Goal: Transaction & Acquisition: Purchase product/service

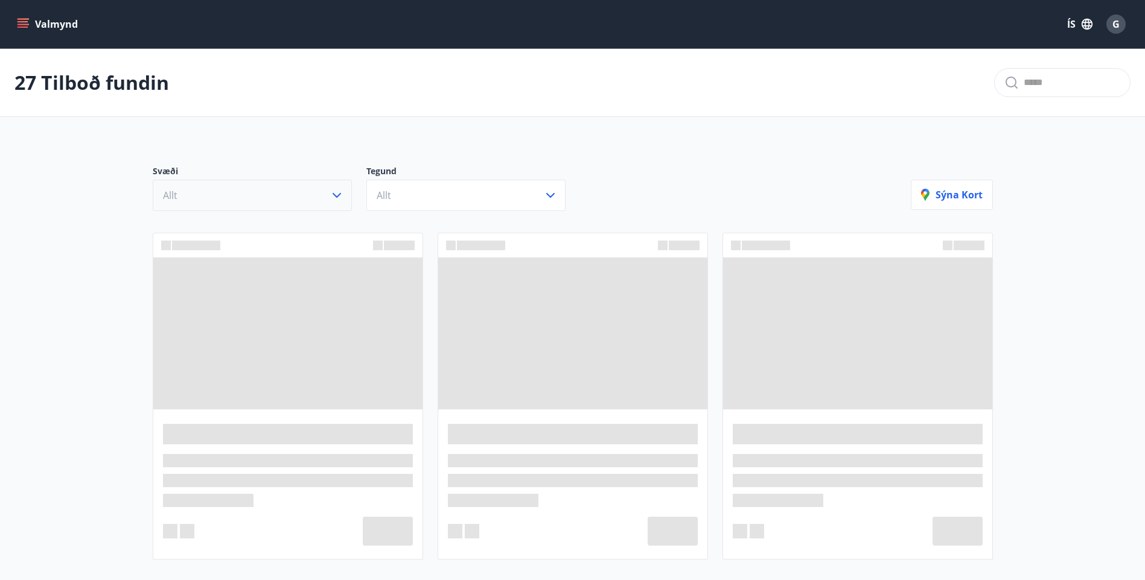
click at [270, 196] on button "Allt" at bounding box center [252, 195] width 199 height 31
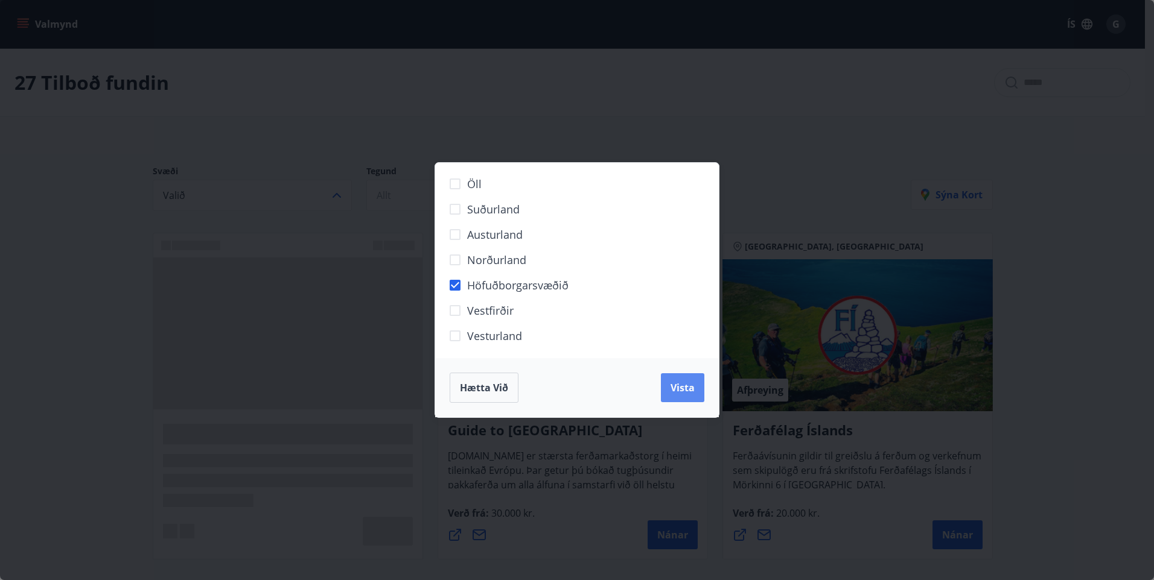
click at [675, 395] on button "Vista" at bounding box center [682, 387] width 43 height 29
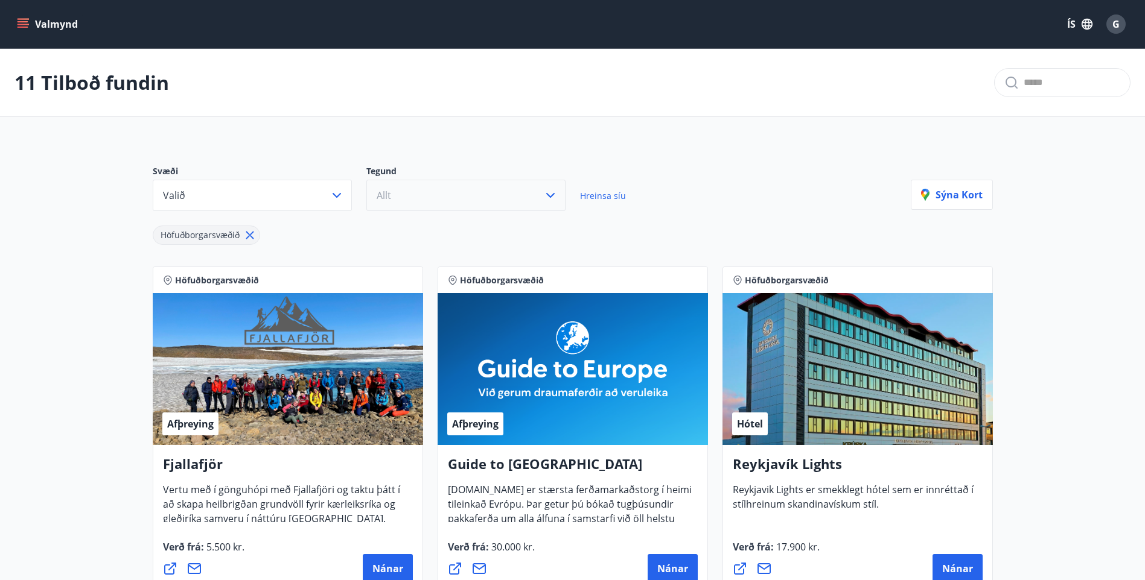
click at [432, 191] on button "Allt" at bounding box center [465, 195] width 199 height 31
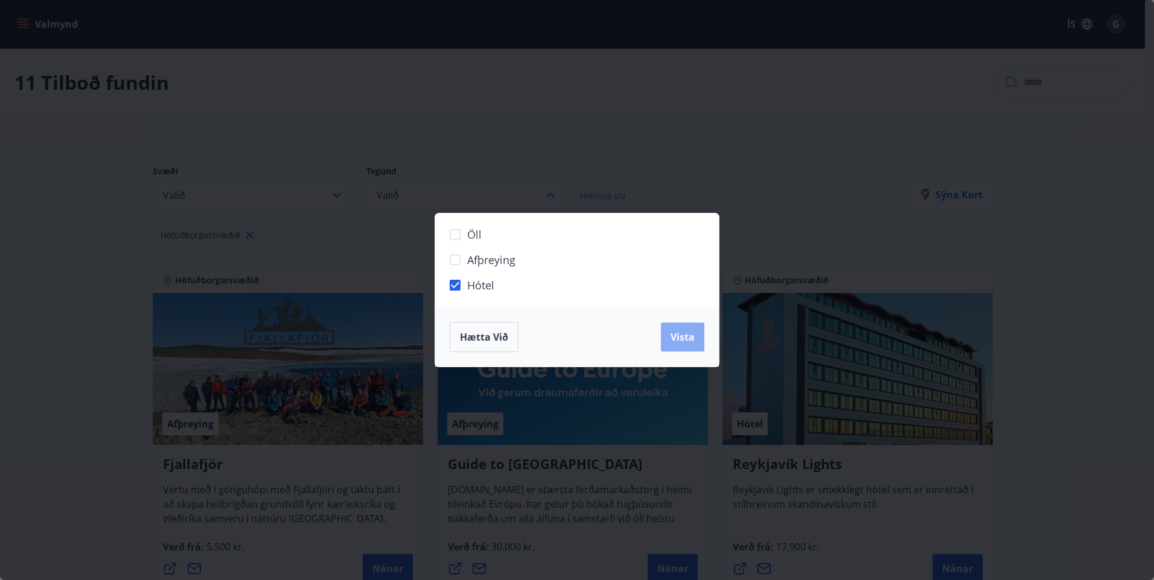
click at [681, 344] on button "Vista" at bounding box center [682, 337] width 43 height 29
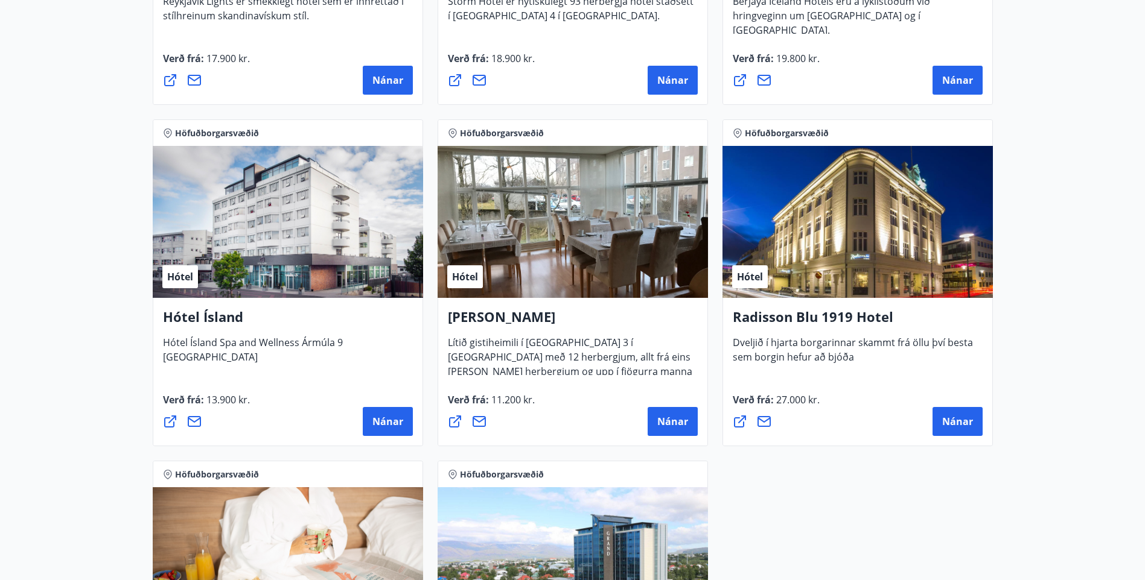
scroll to position [483, 0]
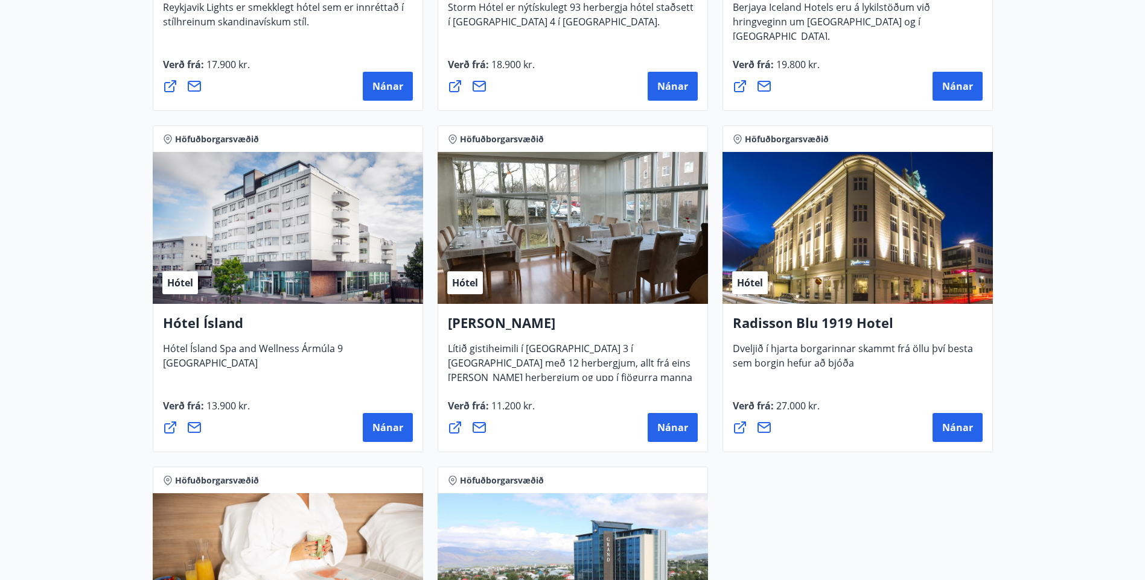
drag, startPoint x: 568, startPoint y: 329, endPoint x: 446, endPoint y: 329, distance: 121.9
click at [446, 329] on div "Alba gistiheimili Lítið gistiheimili í [GEOGRAPHIC_DATA] 3 í [GEOGRAPHIC_DATA] …" at bounding box center [572, 378] width 270 height 148
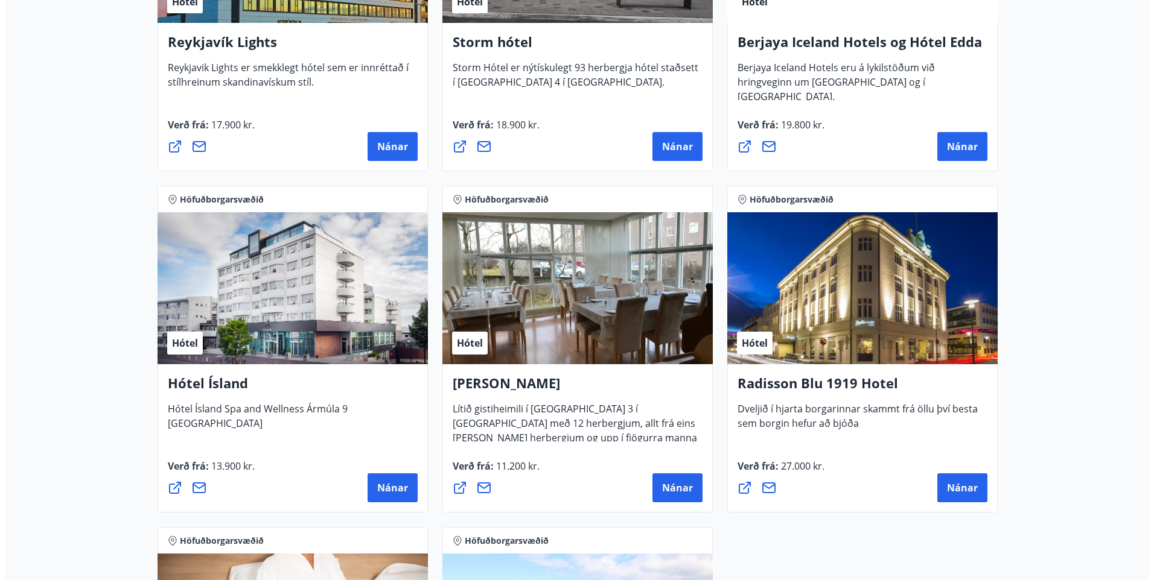
scroll to position [241, 0]
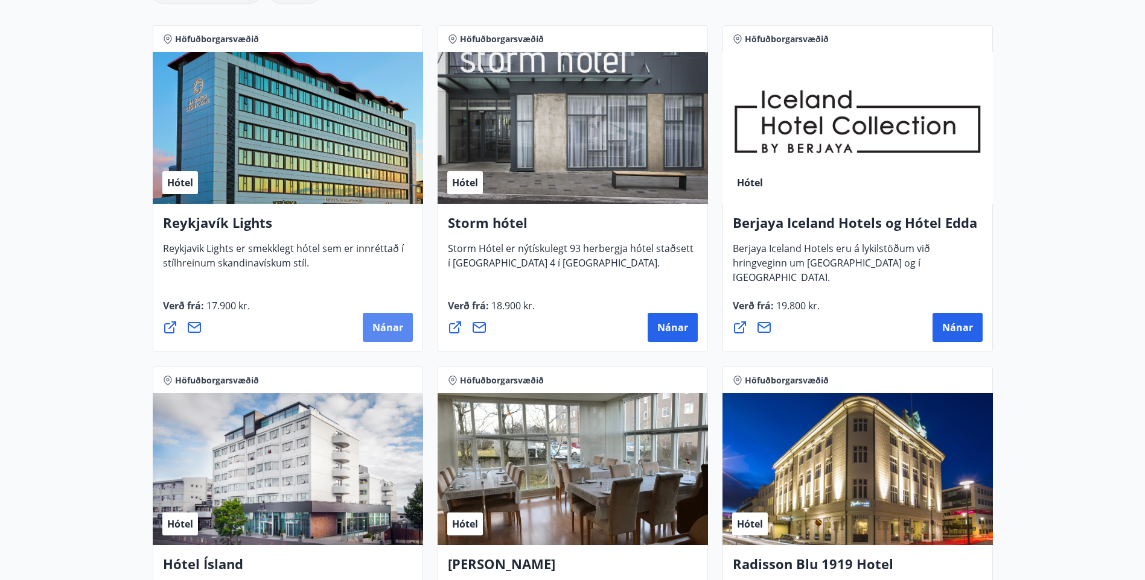
click at [388, 329] on span "Nánar" at bounding box center [387, 327] width 31 height 13
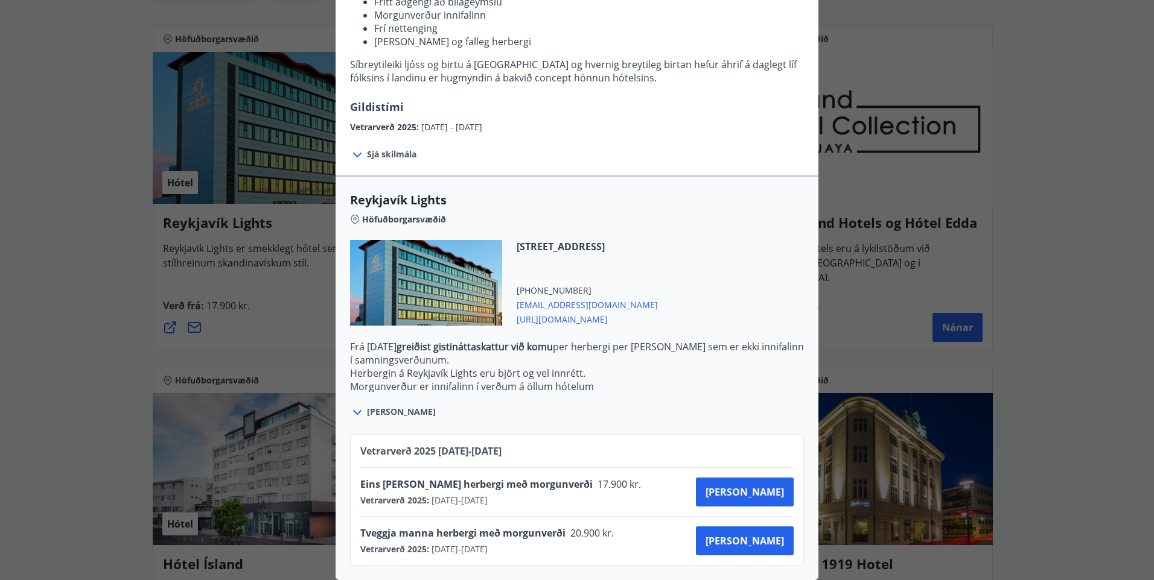
scroll to position [208, 0]
drag, startPoint x: 554, startPoint y: 475, endPoint x: 573, endPoint y: 477, distance: 19.5
click at [592, 478] on span "17.900 kr." at bounding box center [617, 484] width 51 height 13
click at [760, 478] on button "[PERSON_NAME]" at bounding box center [745, 492] width 98 height 29
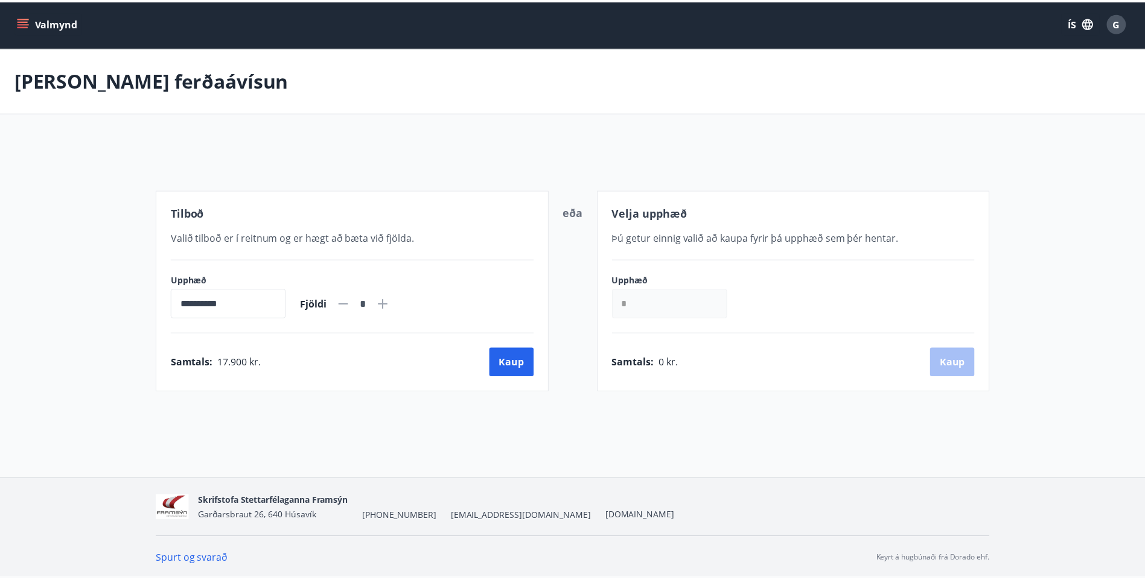
scroll to position [2, 0]
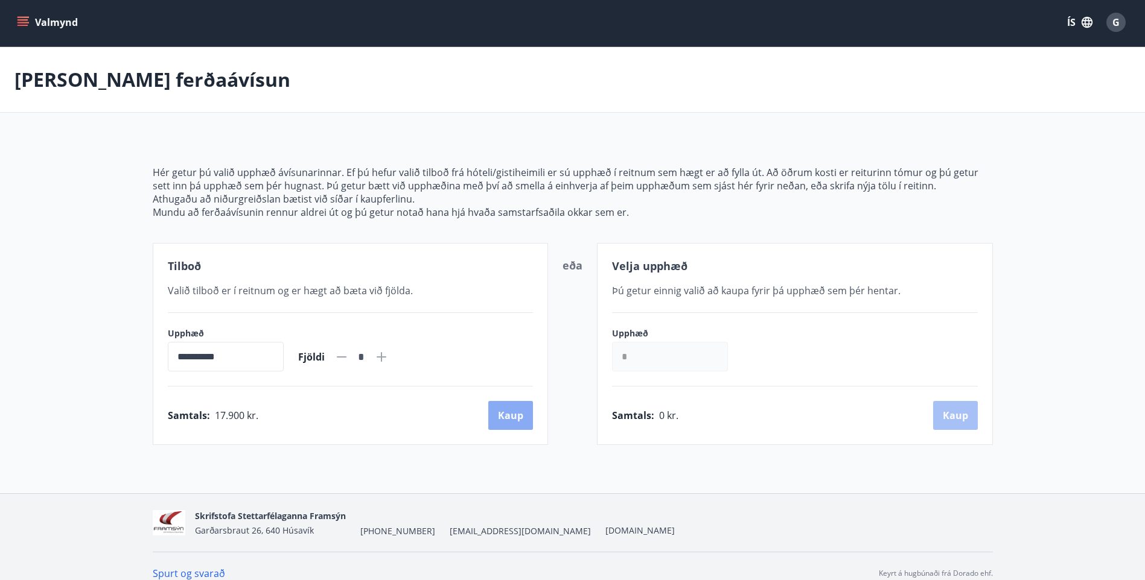
click at [519, 422] on button "Kaup" at bounding box center [510, 415] width 45 height 29
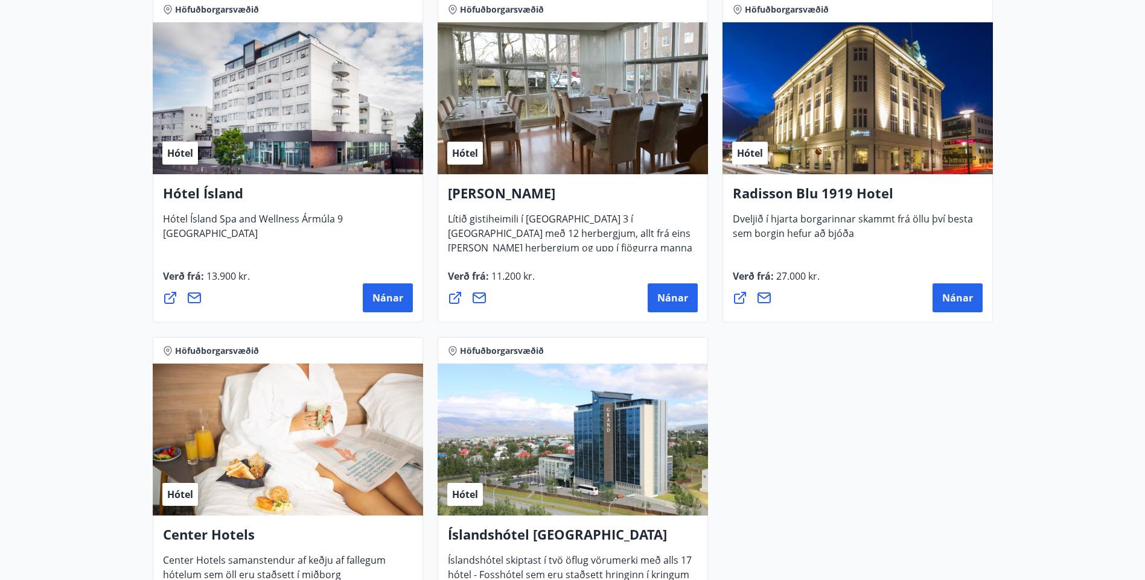
scroll to position [965, 0]
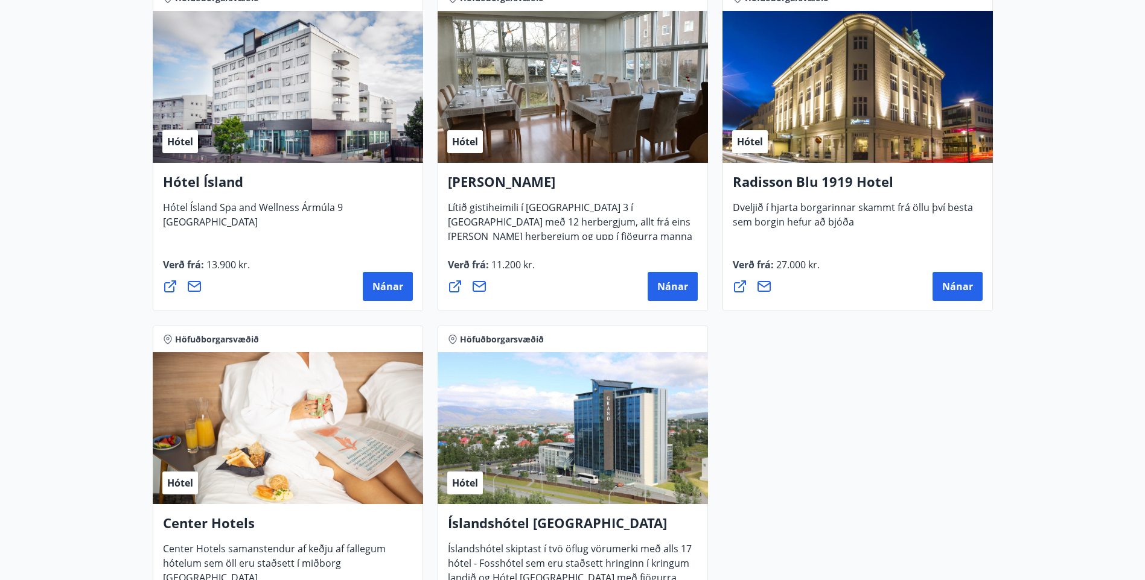
click at [532, 535] on h4 "Íslandshótel [GEOGRAPHIC_DATA]" at bounding box center [573, 528] width 250 height 28
click at [538, 522] on h4 "Íslandshótel [GEOGRAPHIC_DATA]" at bounding box center [573, 528] width 250 height 28
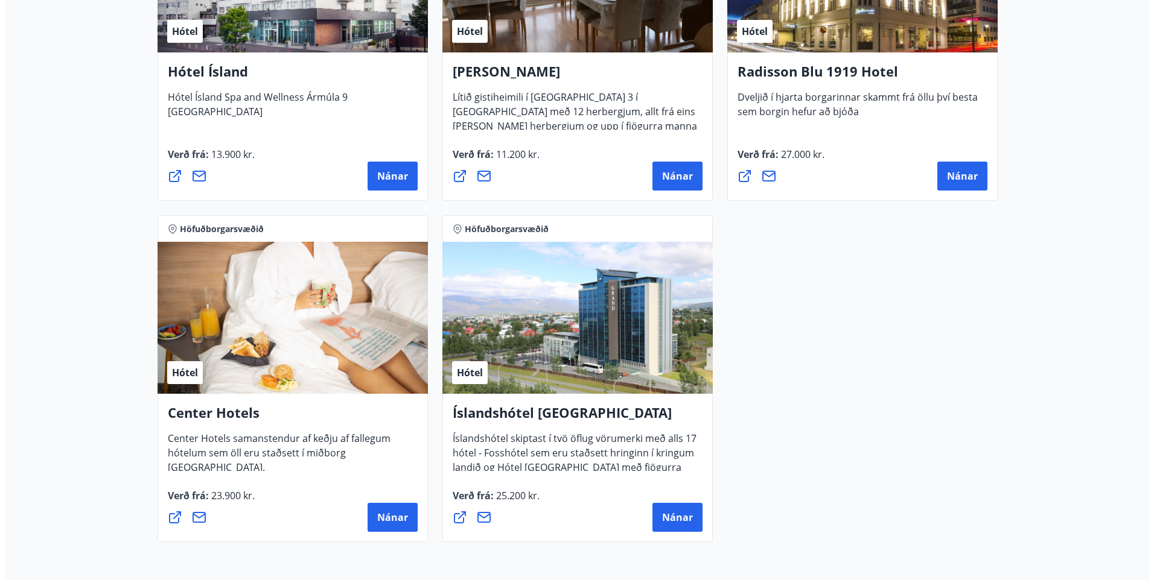
scroll to position [1195, 0]
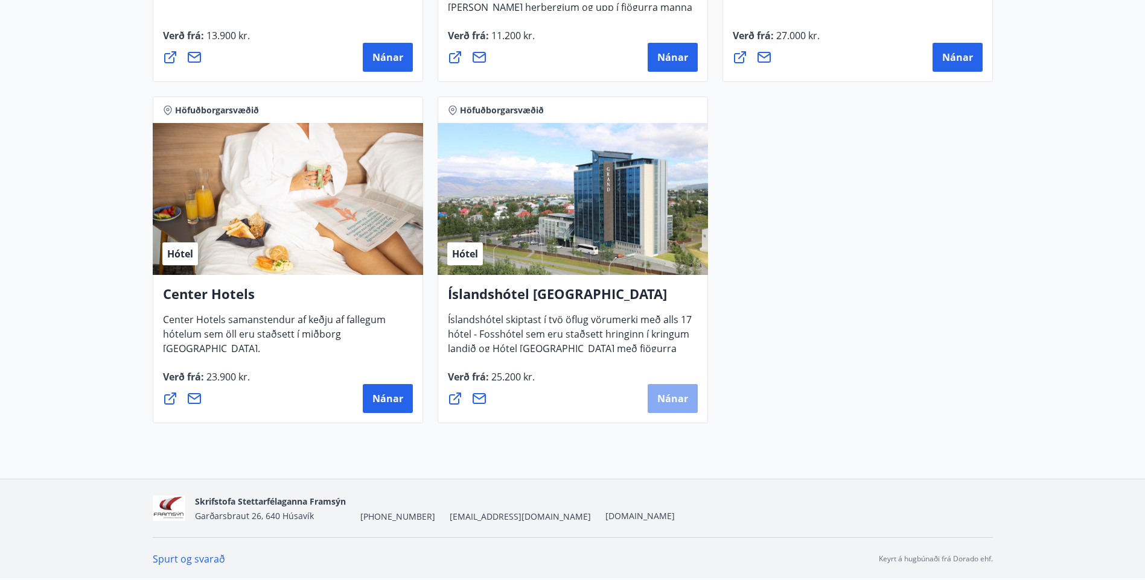
click at [679, 399] on span "Nánar" at bounding box center [672, 398] width 31 height 13
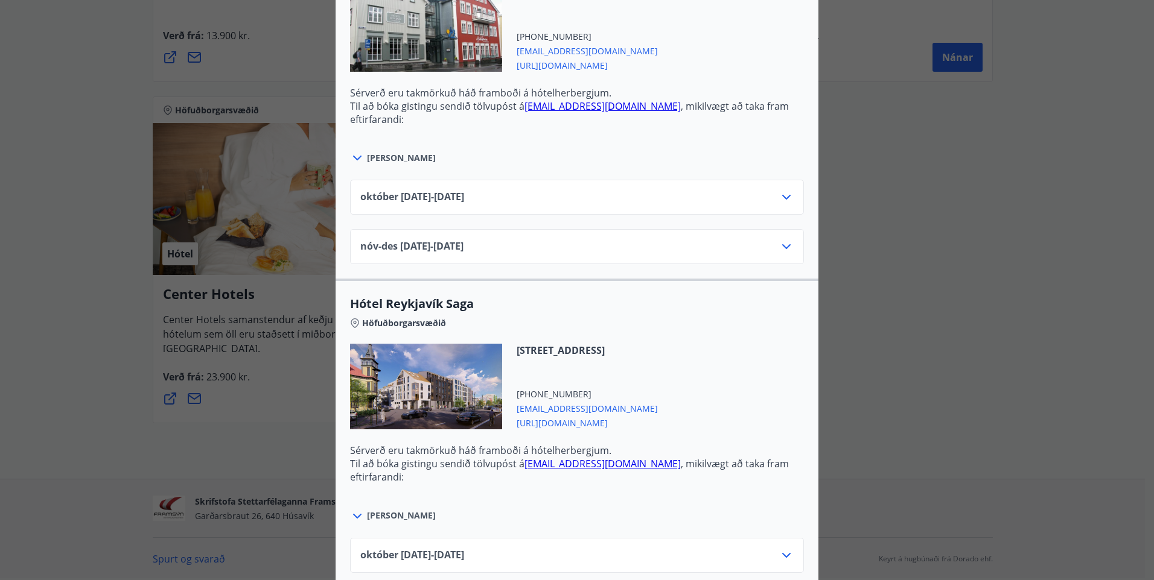
scroll to position [845, 0]
click at [524, 202] on div "[DATE]10.25 - [DATE]" at bounding box center [576, 201] width 433 height 24
click at [779, 198] on icon at bounding box center [786, 196] width 14 height 14
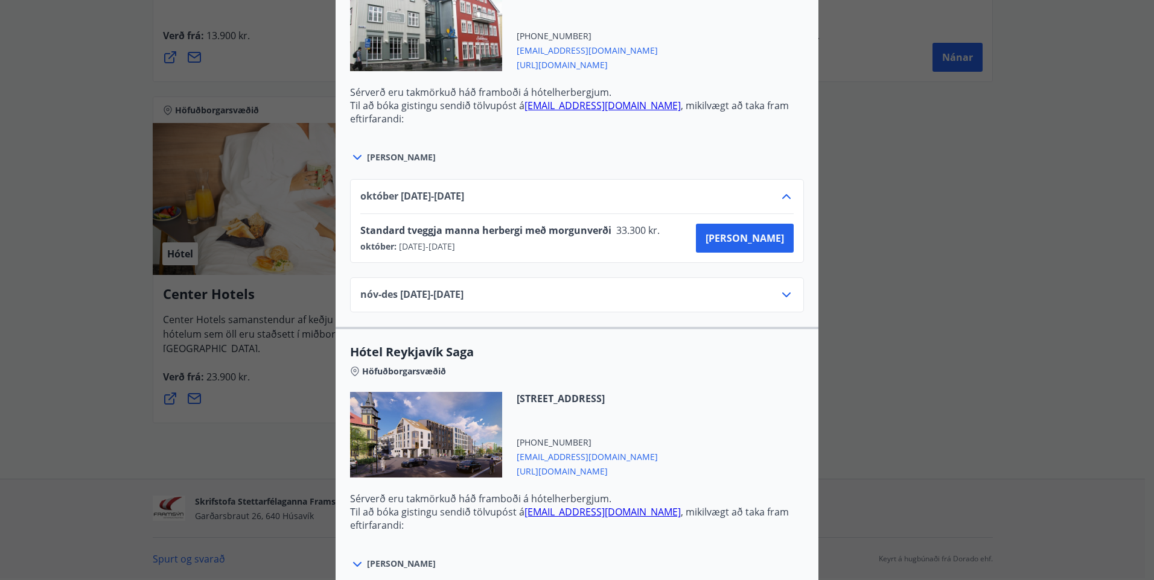
click at [779, 198] on icon at bounding box center [786, 196] width 14 height 14
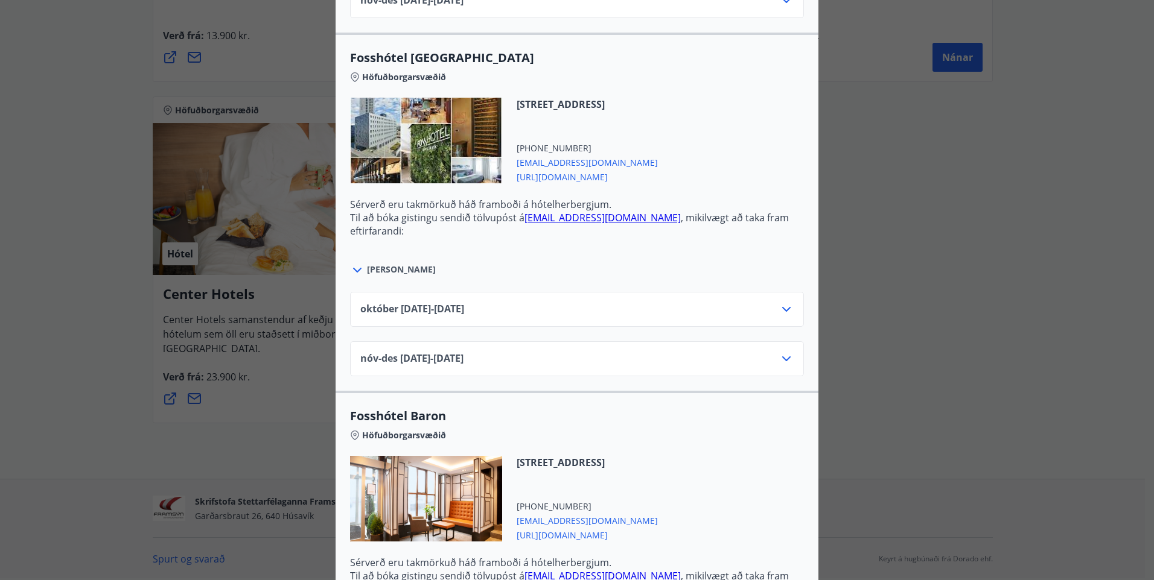
scroll to position [1448, 0]
click at [779, 311] on icon at bounding box center [786, 310] width 14 height 14
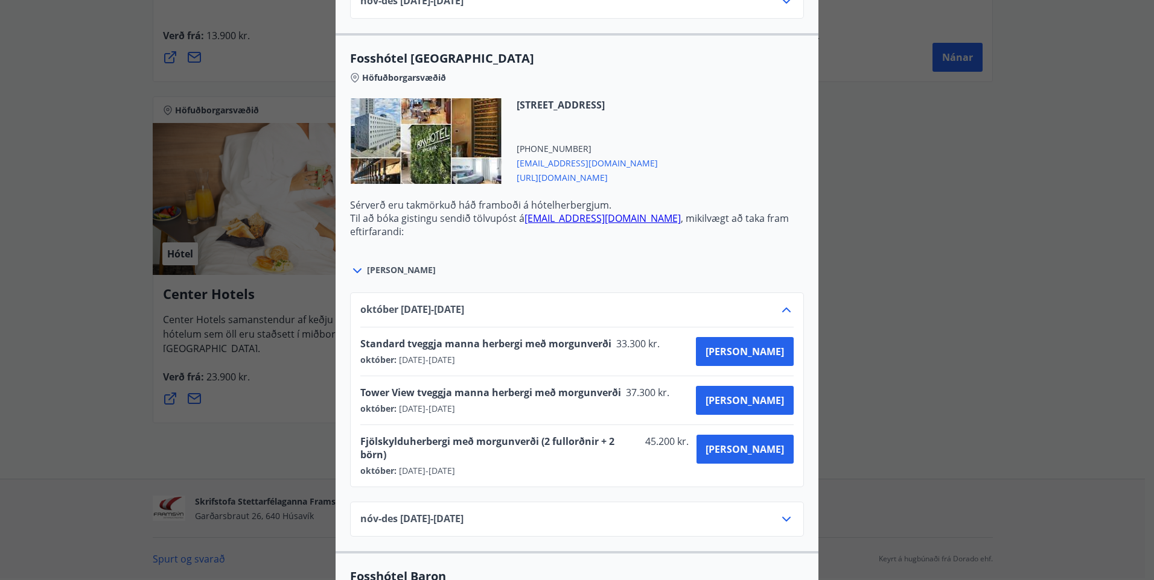
click at [779, 311] on icon at bounding box center [786, 310] width 14 height 14
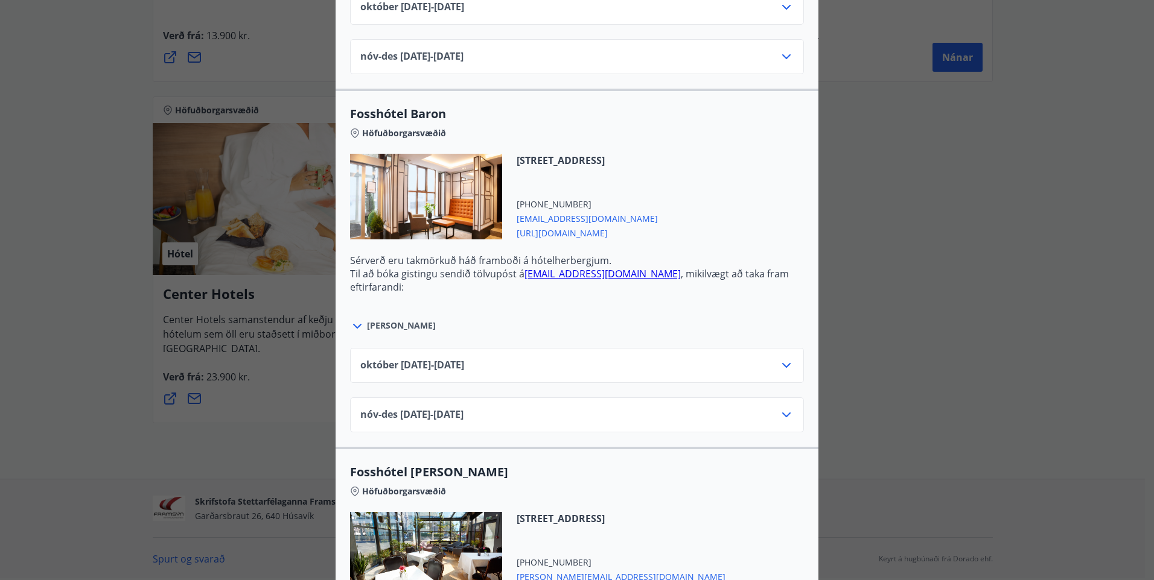
scroll to position [1810, 0]
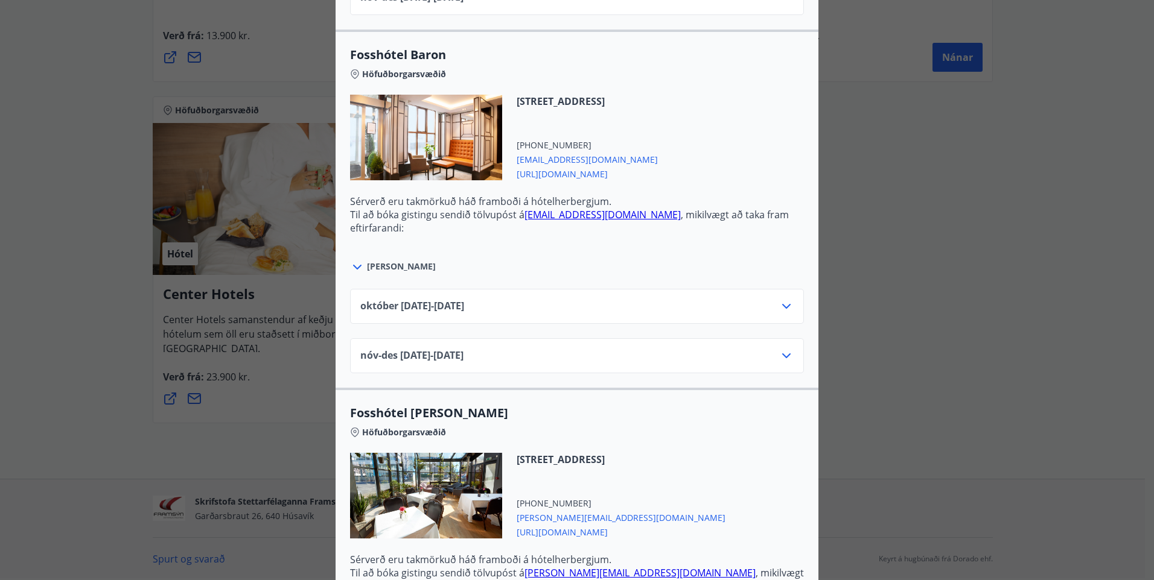
click at [765, 314] on div "[DATE]10.25 - [DATE]" at bounding box center [576, 311] width 433 height 24
click at [776, 316] on div "[DATE]10.25 - [DATE]" at bounding box center [576, 311] width 433 height 24
click at [783, 310] on icon at bounding box center [786, 306] width 14 height 14
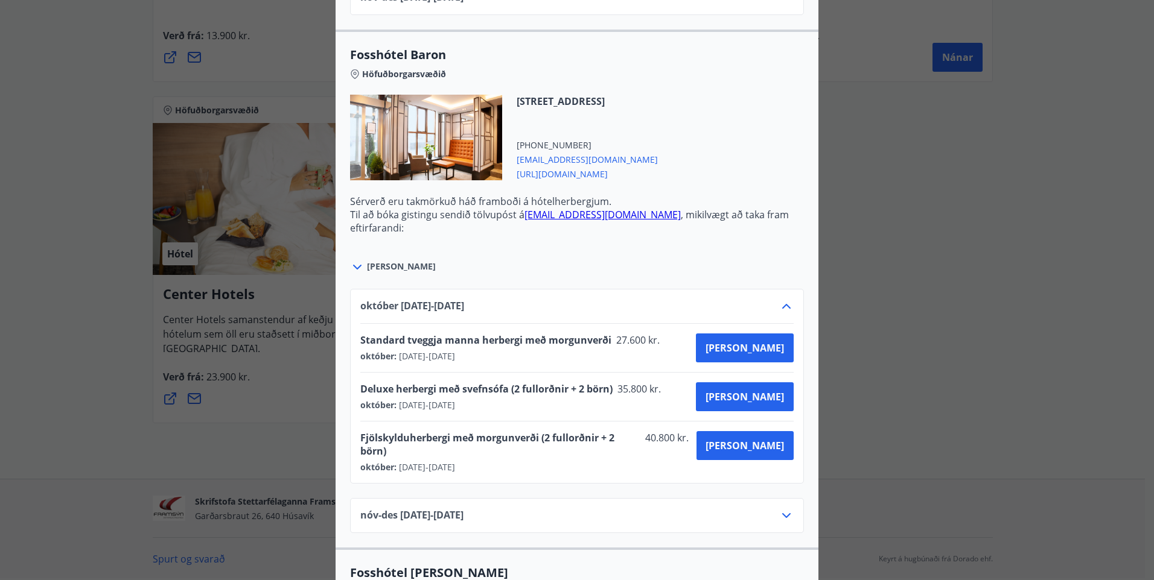
click at [783, 310] on icon at bounding box center [786, 306] width 14 height 14
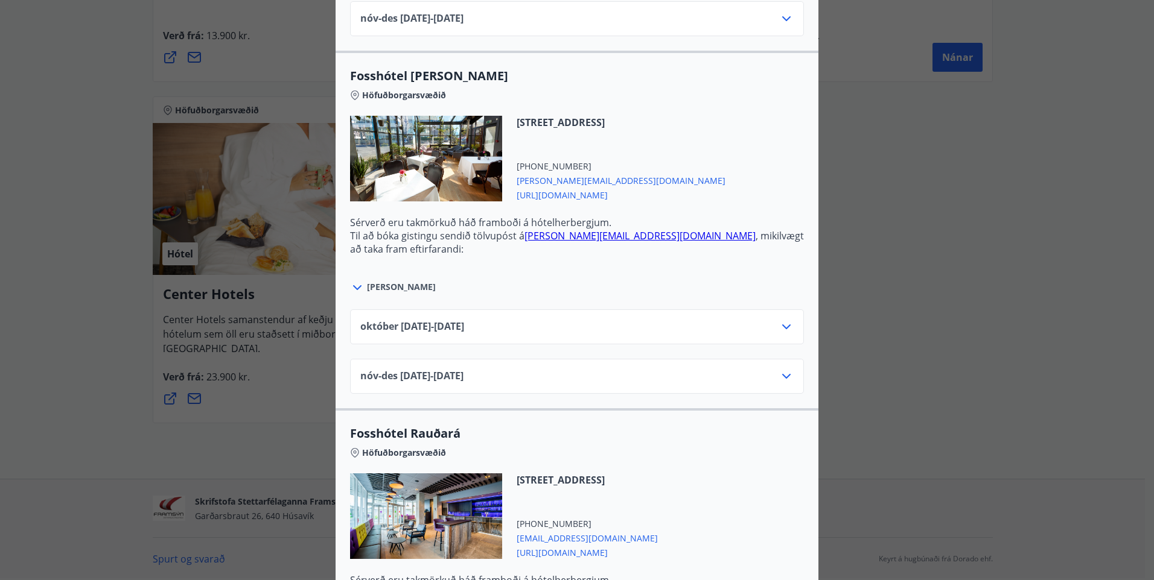
scroll to position [2172, 0]
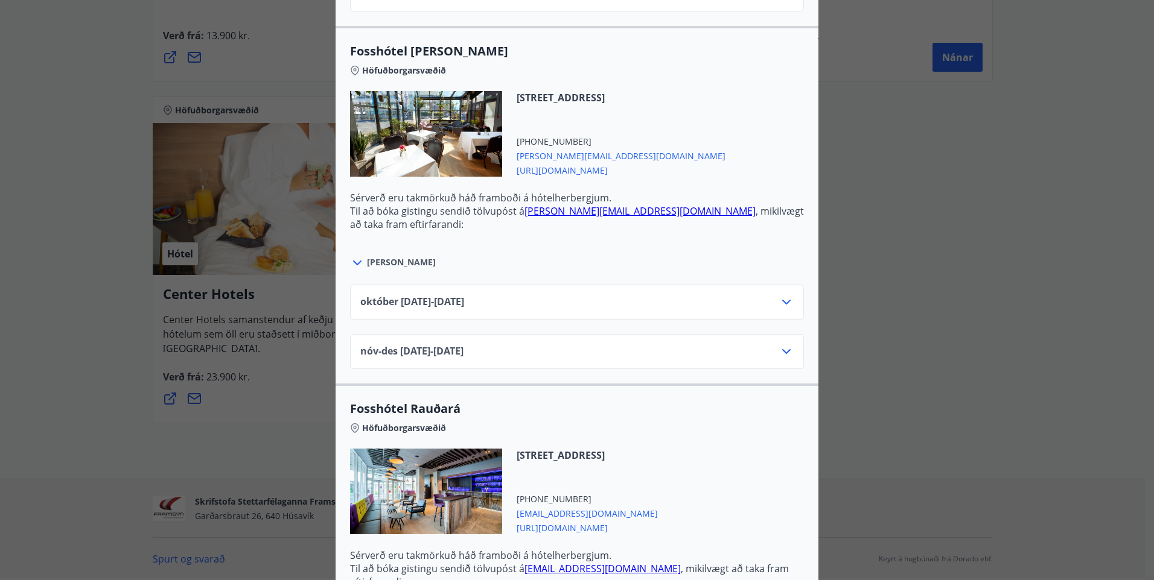
click at [787, 298] on icon at bounding box center [786, 302] width 14 height 14
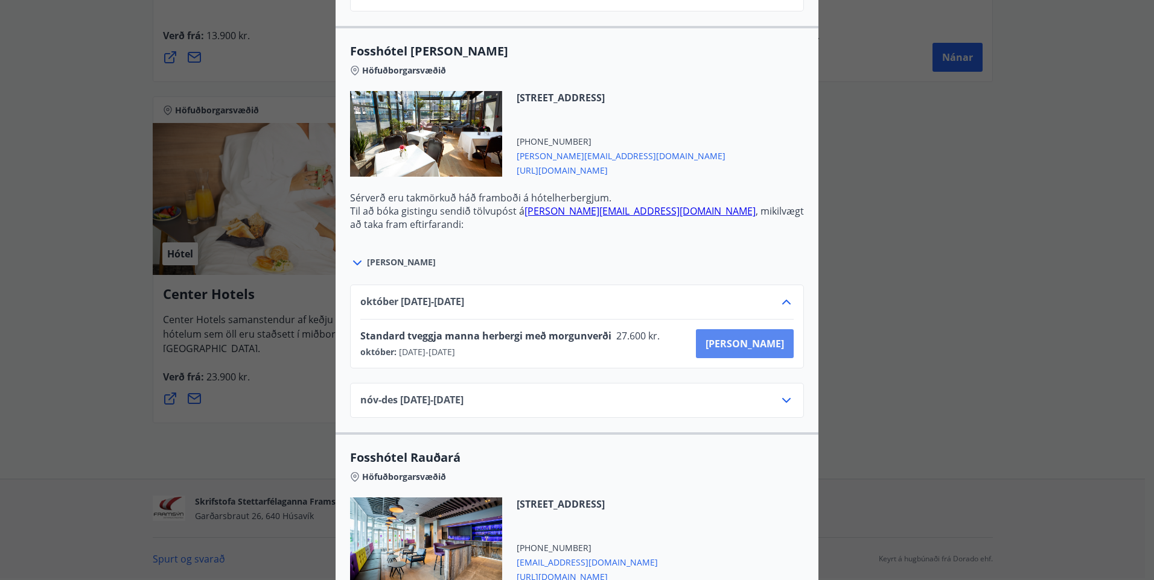
click at [772, 344] on span "[PERSON_NAME]" at bounding box center [744, 343] width 78 height 13
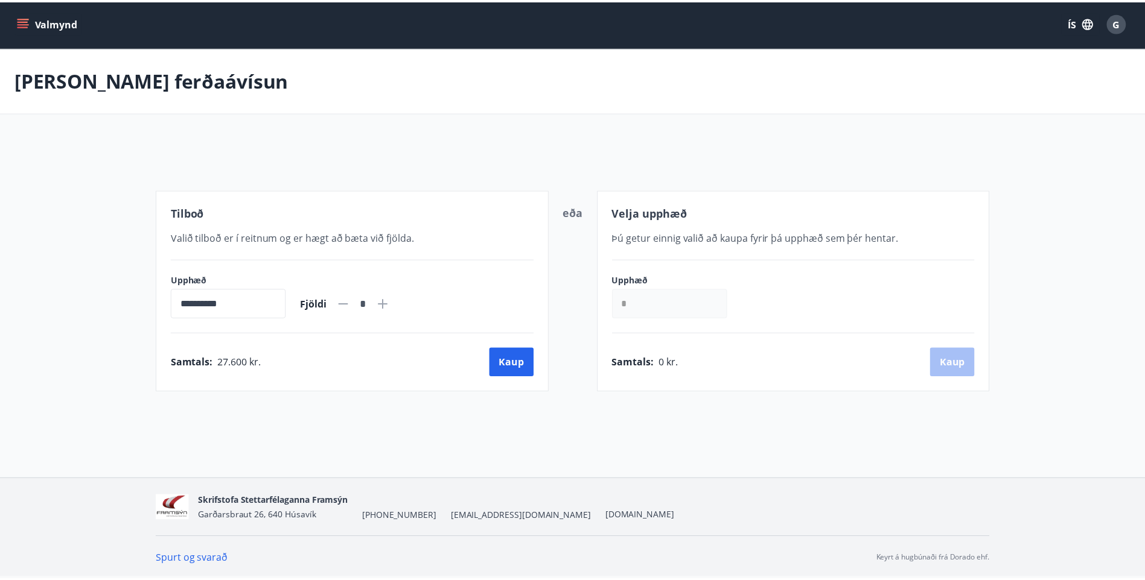
scroll to position [2, 0]
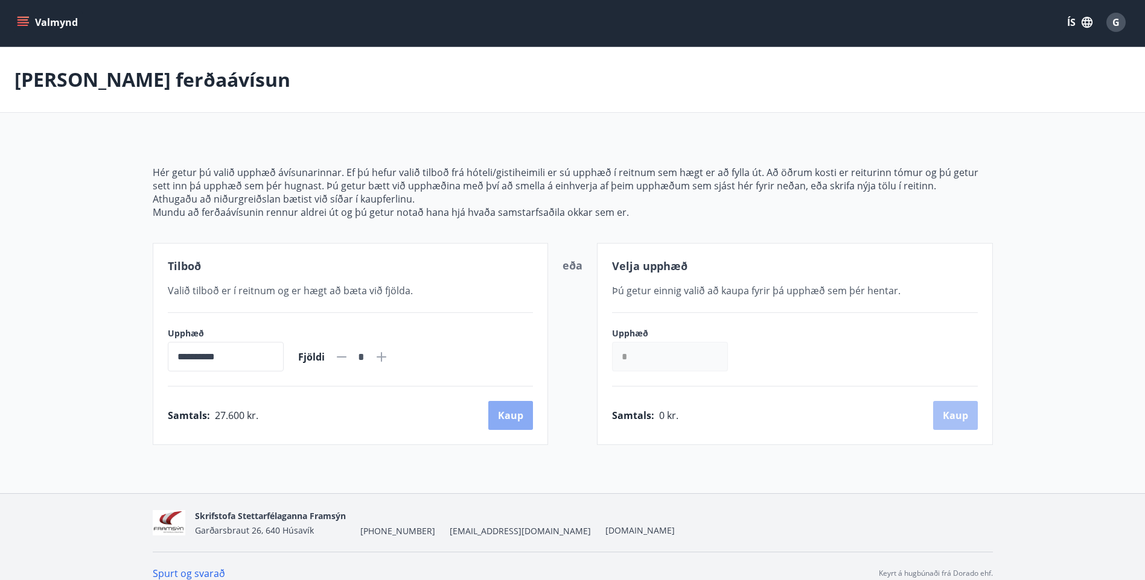
click at [503, 421] on button "Kaup" at bounding box center [510, 415] width 45 height 29
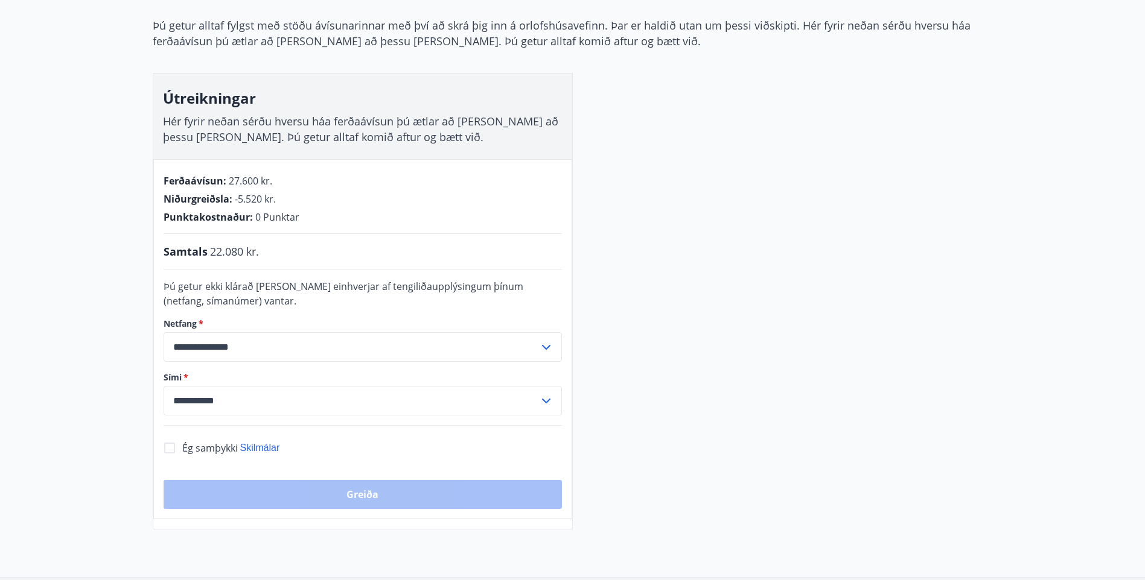
scroll to position [122, 0]
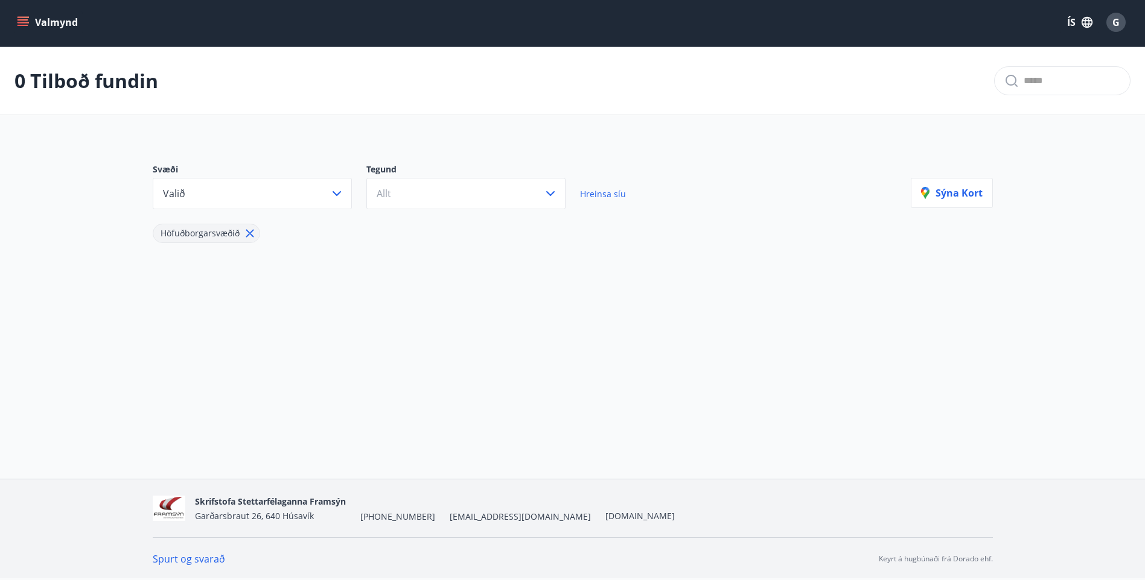
scroll to position [2, 0]
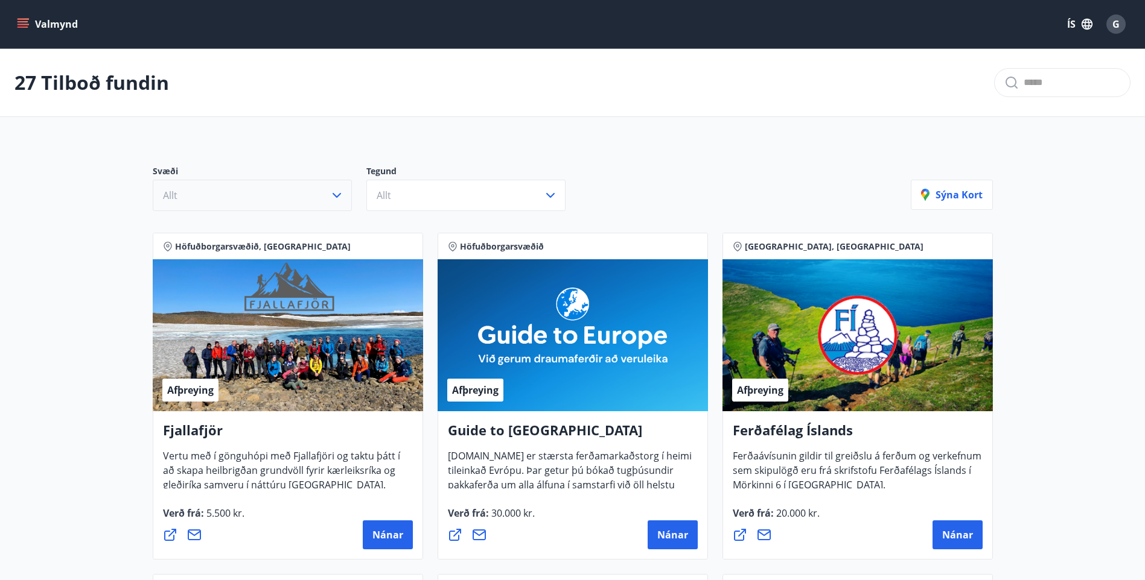
click at [291, 186] on button "Allt" at bounding box center [252, 195] width 199 height 31
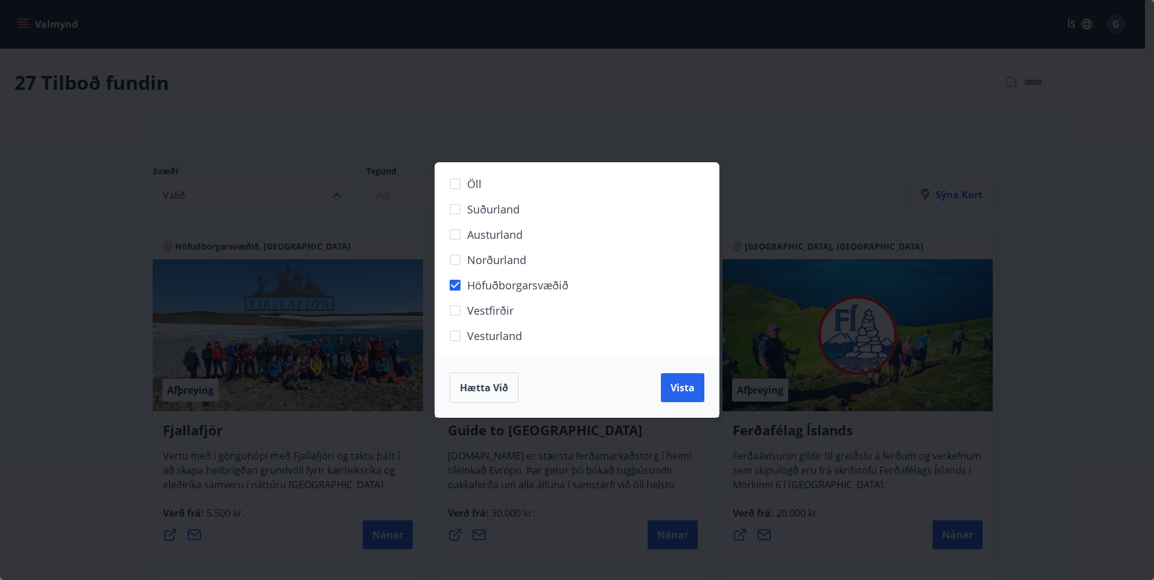
drag, startPoint x: 677, startPoint y: 392, endPoint x: 514, endPoint y: 205, distance: 248.0
click at [675, 390] on span "Vista" at bounding box center [682, 387] width 24 height 13
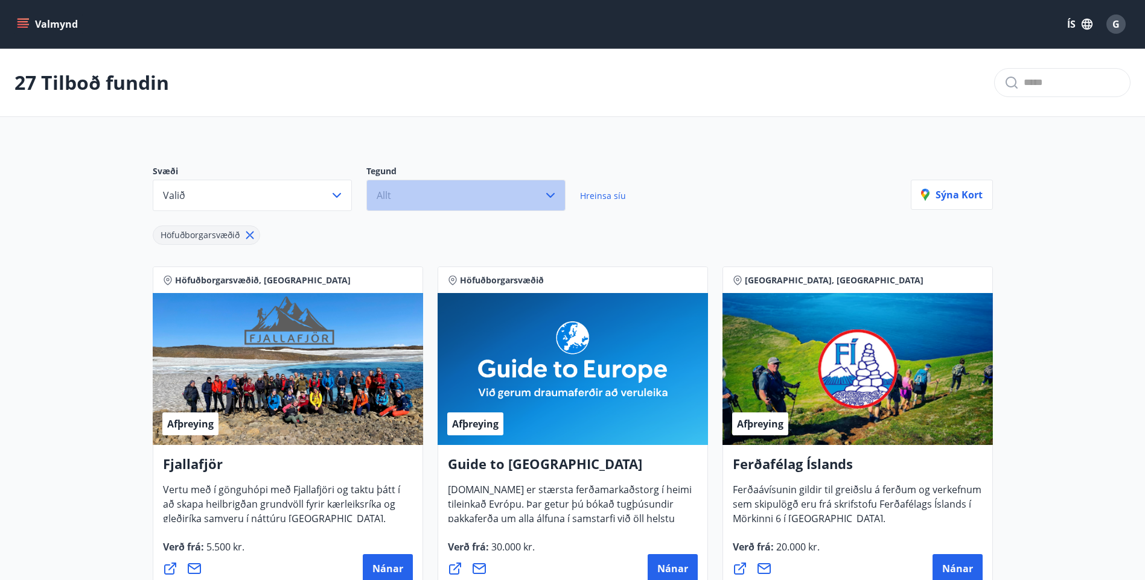
click at [486, 186] on button "Allt" at bounding box center [465, 195] width 199 height 31
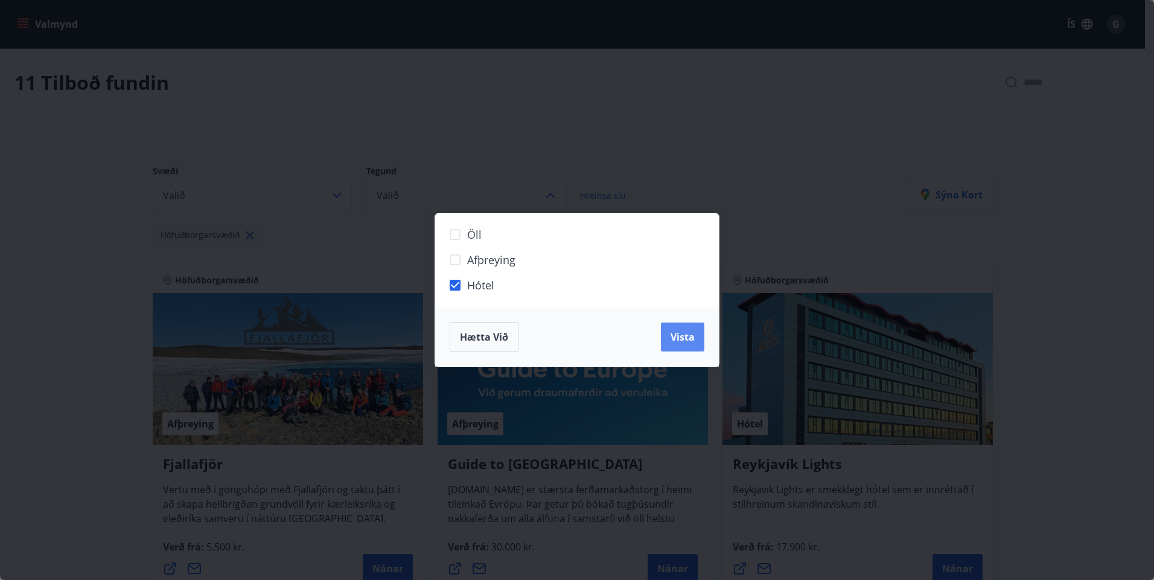
click at [672, 338] on span "Vista" at bounding box center [682, 337] width 24 height 13
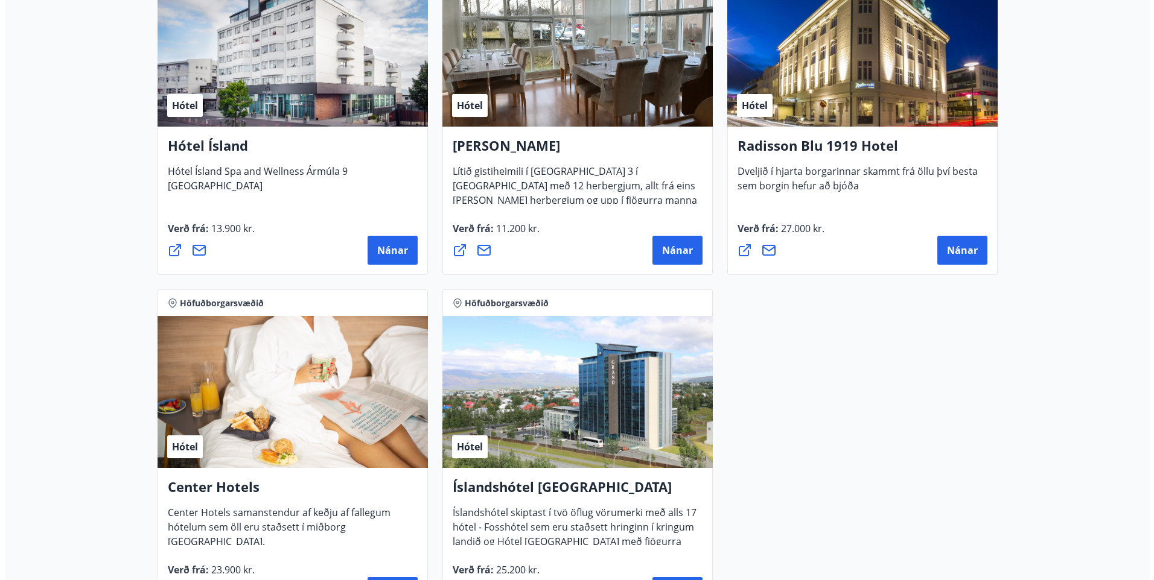
scroll to position [664, 0]
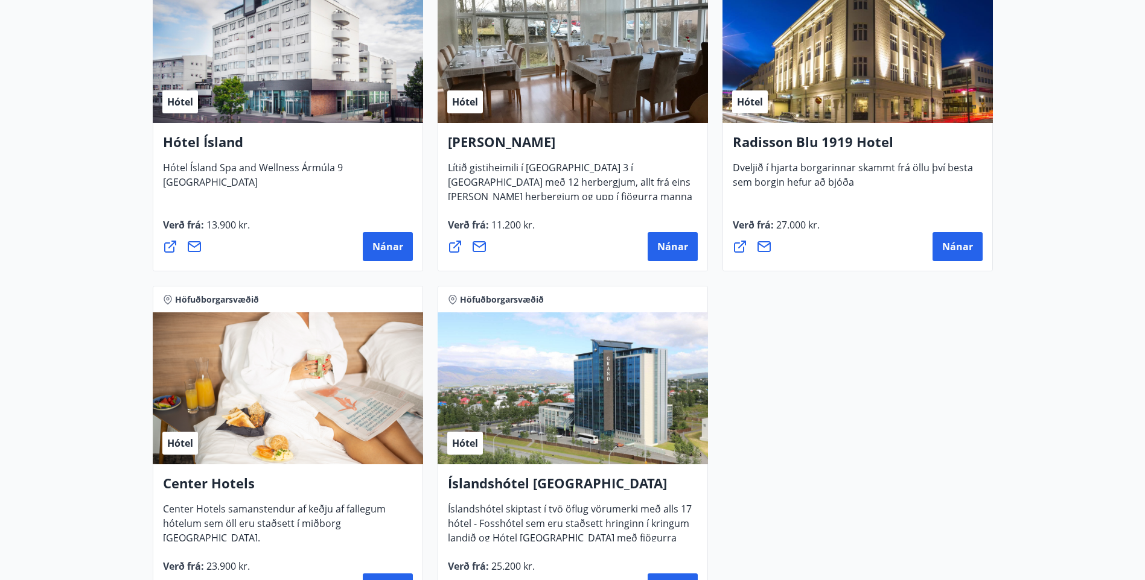
click at [379, 230] on div "Verð frá : 13.900 kr. [GEOGRAPHIC_DATA]" at bounding box center [288, 239] width 250 height 43
click at [367, 249] on button "Nánar" at bounding box center [388, 246] width 50 height 29
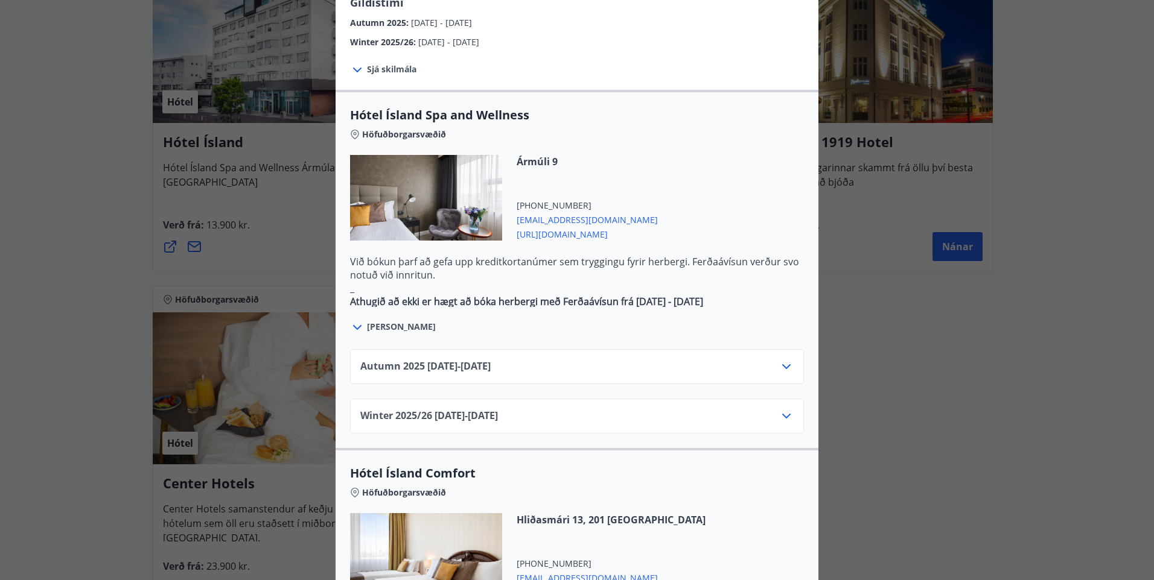
scroll to position [603, 0]
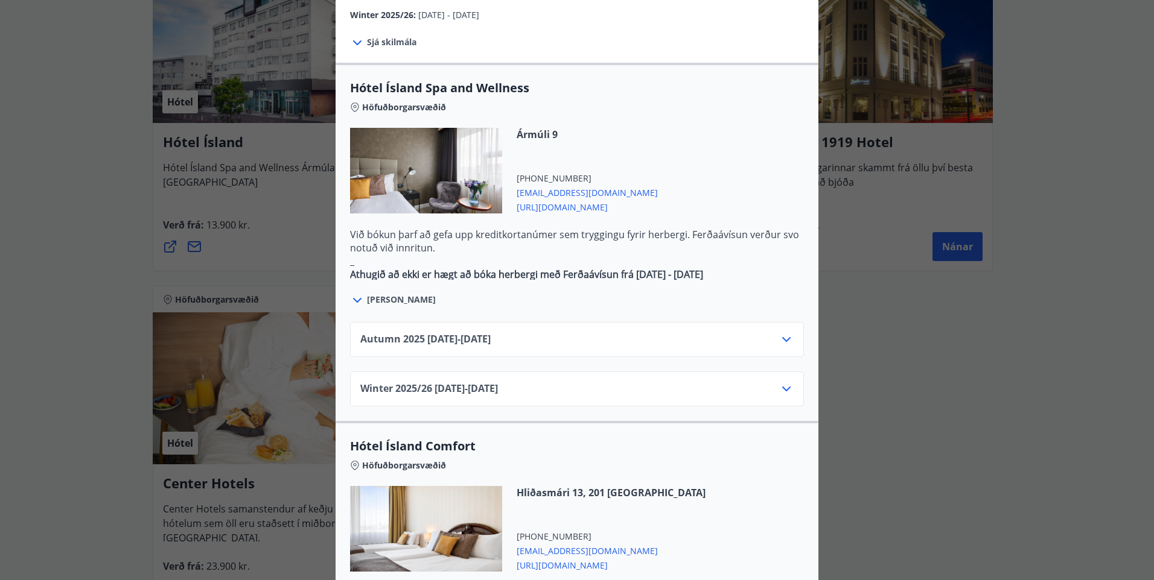
click at [637, 332] on div "Autumn [PHONE_NUMBER][DATE] - [DATE]" at bounding box center [576, 344] width 433 height 24
click at [761, 332] on div "Autumn [PHONE_NUMBER][DATE] - [DATE]" at bounding box center [576, 344] width 433 height 24
click at [780, 332] on icon at bounding box center [786, 339] width 14 height 14
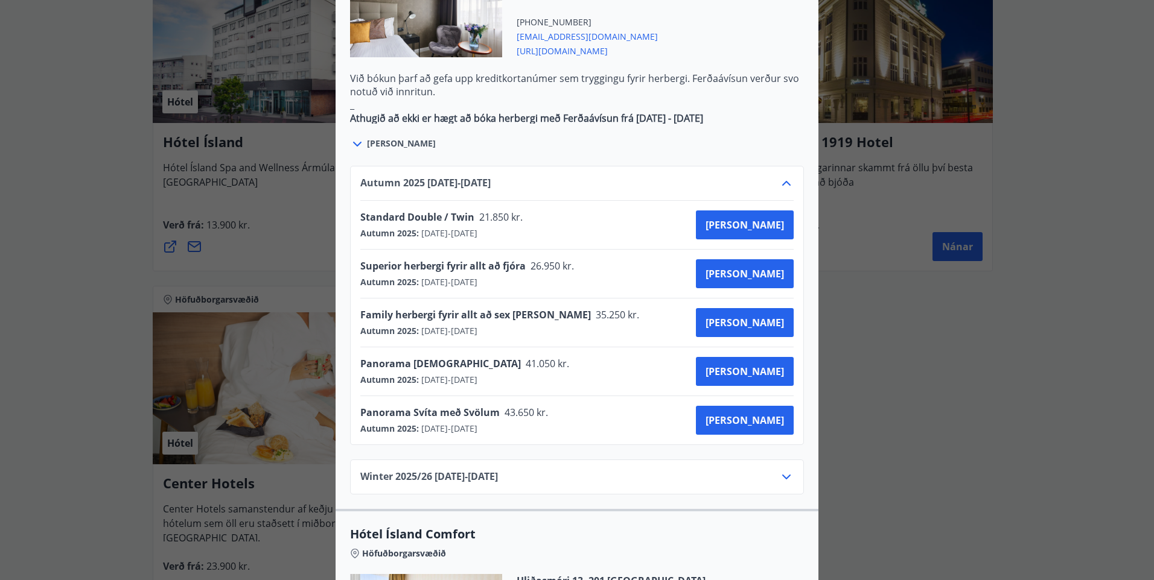
scroll to position [784, 0]
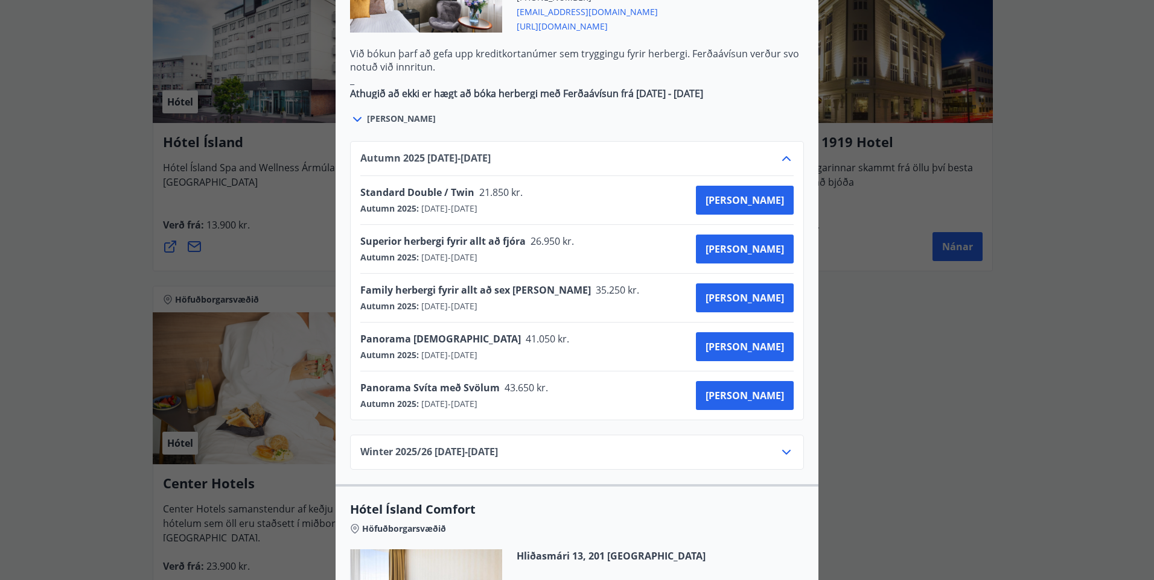
click at [992, 504] on div "Hótel Ísland Sendu skilaboð til að panta herbergi [EMAIL_ADDRESS][DOMAIN_NAME] …" at bounding box center [577, 290] width 1154 height 580
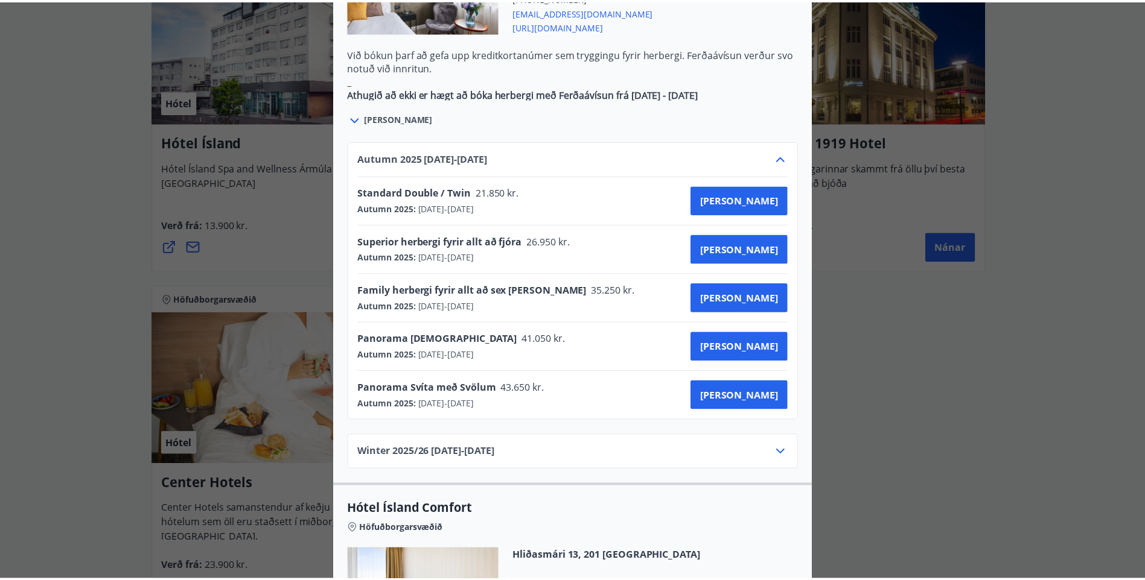
scroll to position [0, 0]
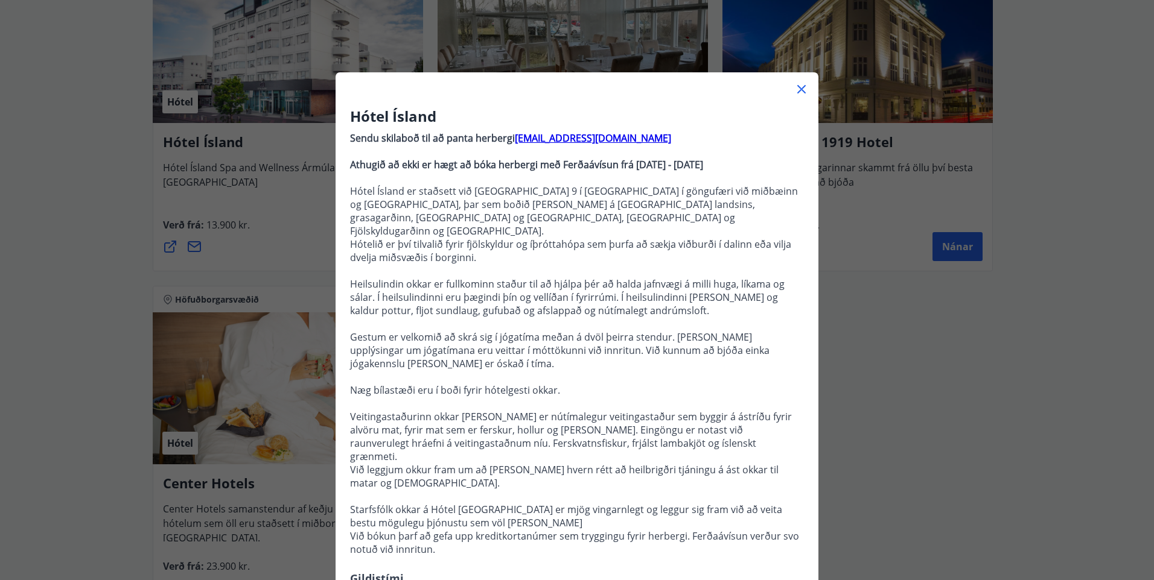
click at [799, 87] on icon at bounding box center [801, 89] width 8 height 8
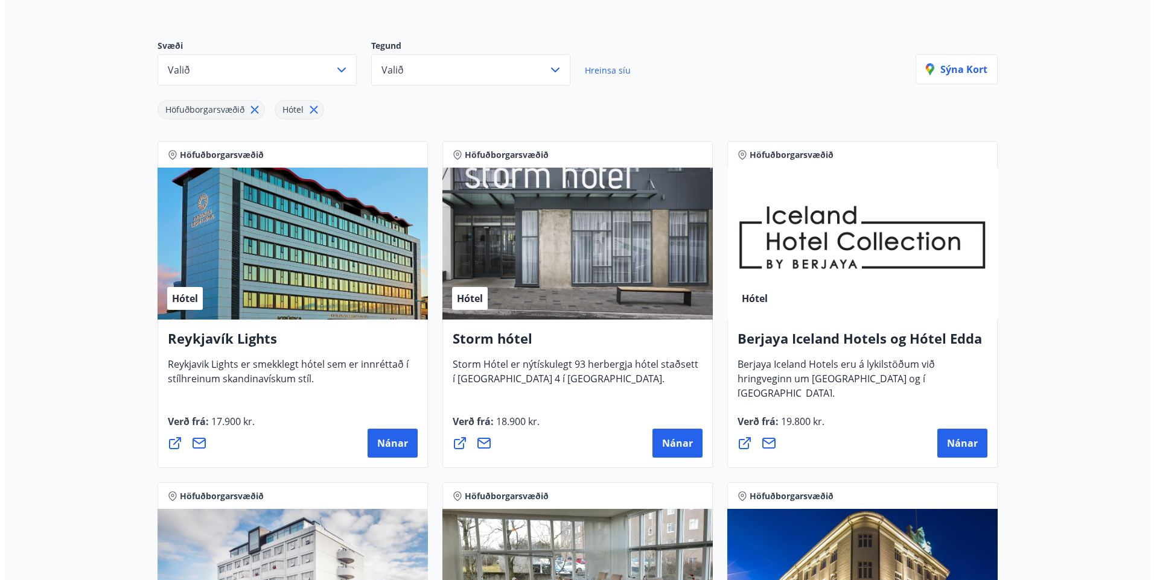
scroll to position [121, 0]
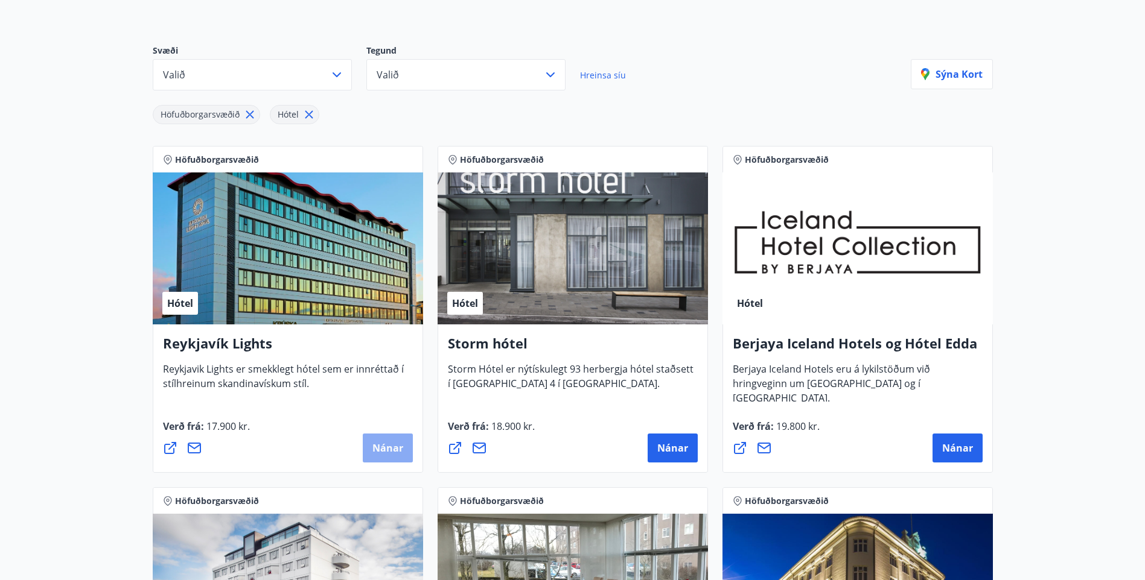
click at [386, 451] on span "Nánar" at bounding box center [387, 448] width 31 height 13
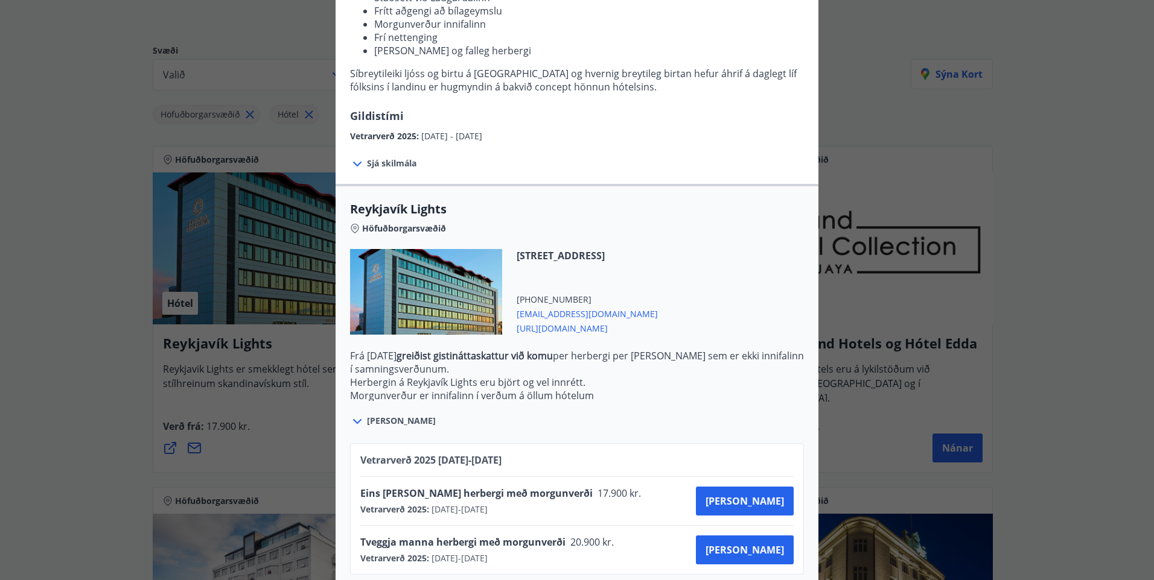
scroll to position [208, 0]
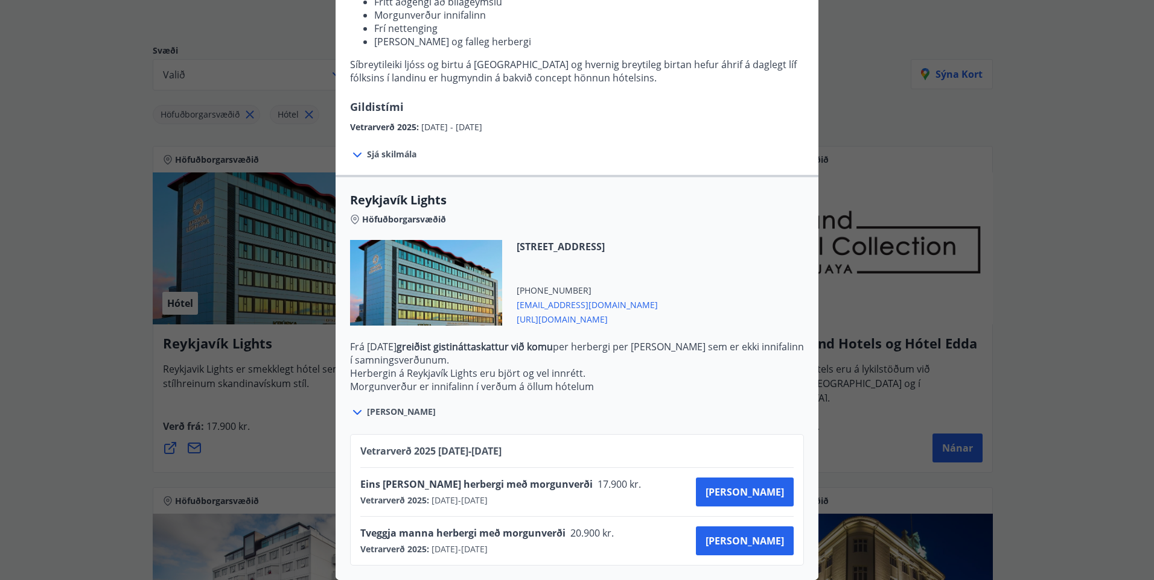
click at [81, 198] on div "Reykjavík Lights Fyrir bókarnir og frekari upplýsingar vinsamlega senduð póst á…" at bounding box center [577, 91] width 1154 height 580
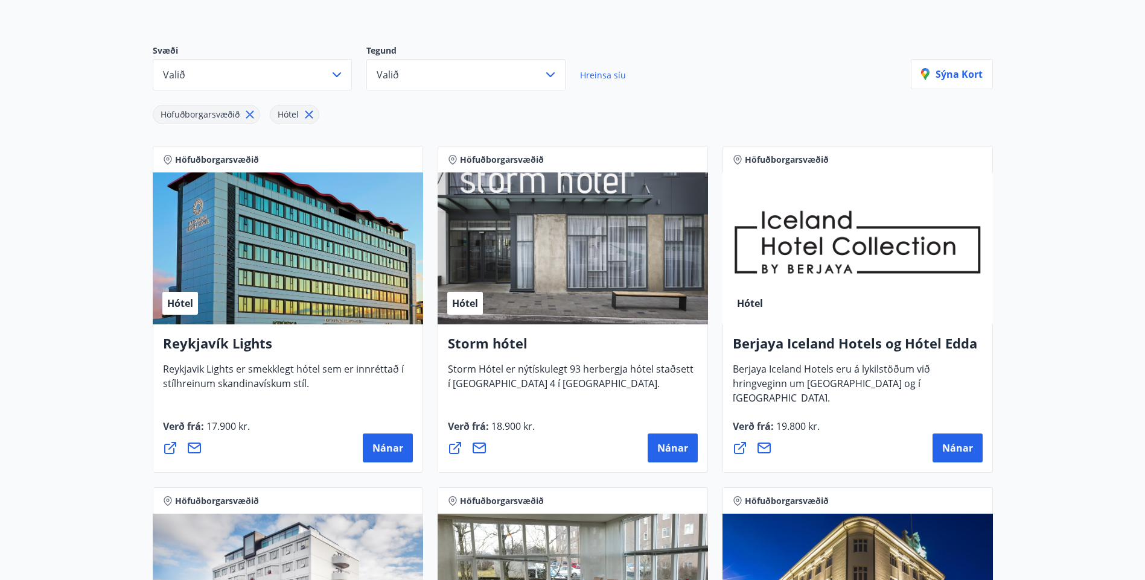
click at [249, 338] on h4 "Reykjavík Lights" at bounding box center [288, 348] width 250 height 28
click at [365, 438] on button "Nánar" at bounding box center [388, 448] width 50 height 29
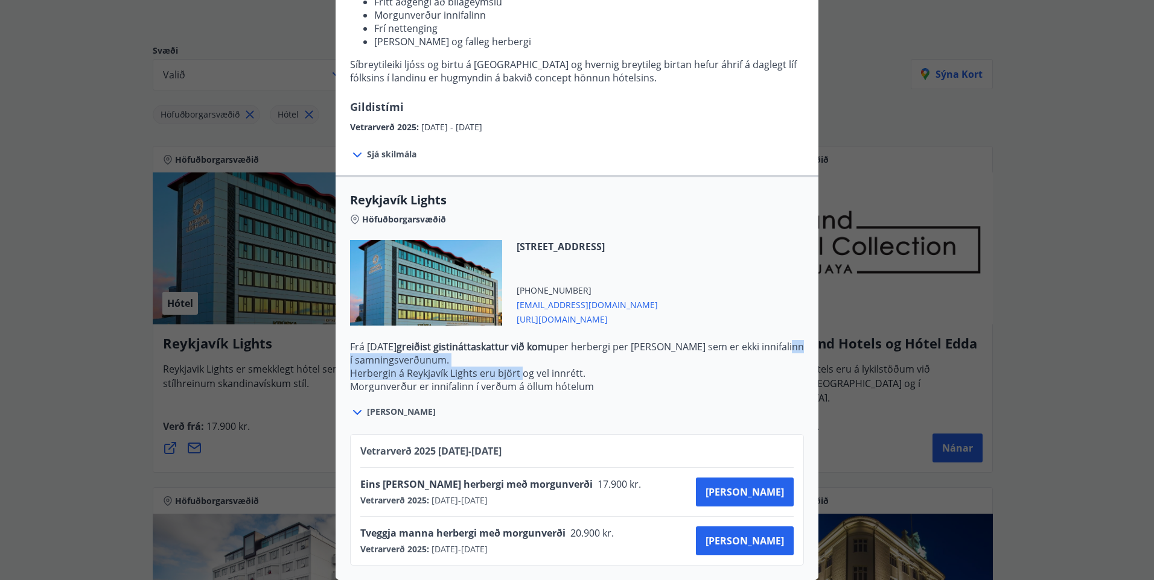
drag, startPoint x: 497, startPoint y: 363, endPoint x: 516, endPoint y: 370, distance: 20.3
click at [516, 370] on p "Frá [DATE] greiðist gistináttaskattur við komu per herbergi per [PERSON_NAME] s…" at bounding box center [577, 380] width 454 height 80
click at [666, 368] on p "Herbergin á Reykjavík Lights eru björt og vel innrétt." at bounding box center [577, 373] width 454 height 13
click at [758, 489] on span "[PERSON_NAME]" at bounding box center [744, 492] width 78 height 13
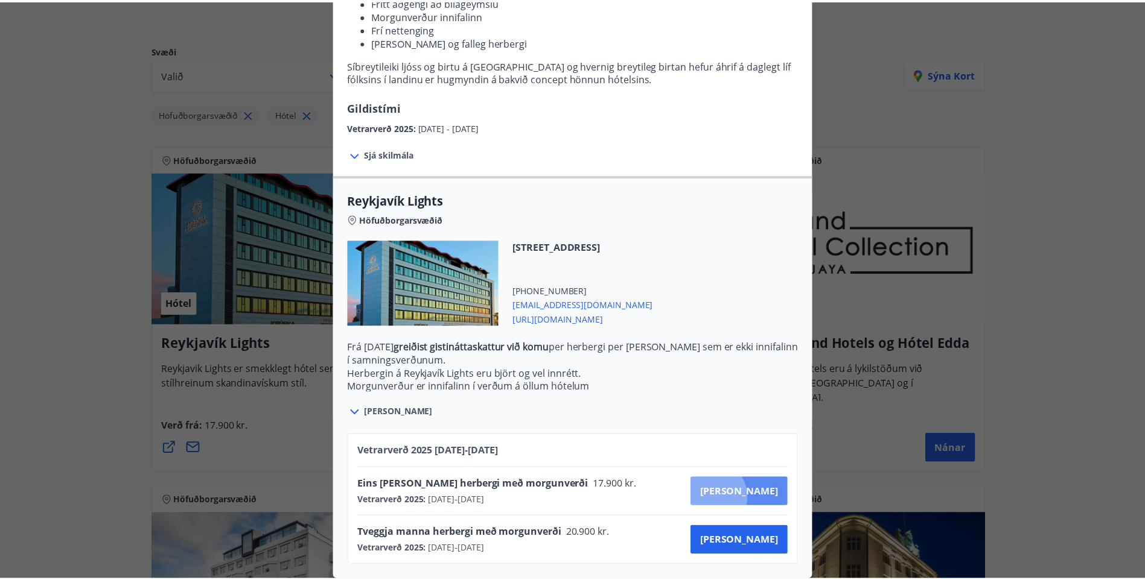
scroll to position [2, 0]
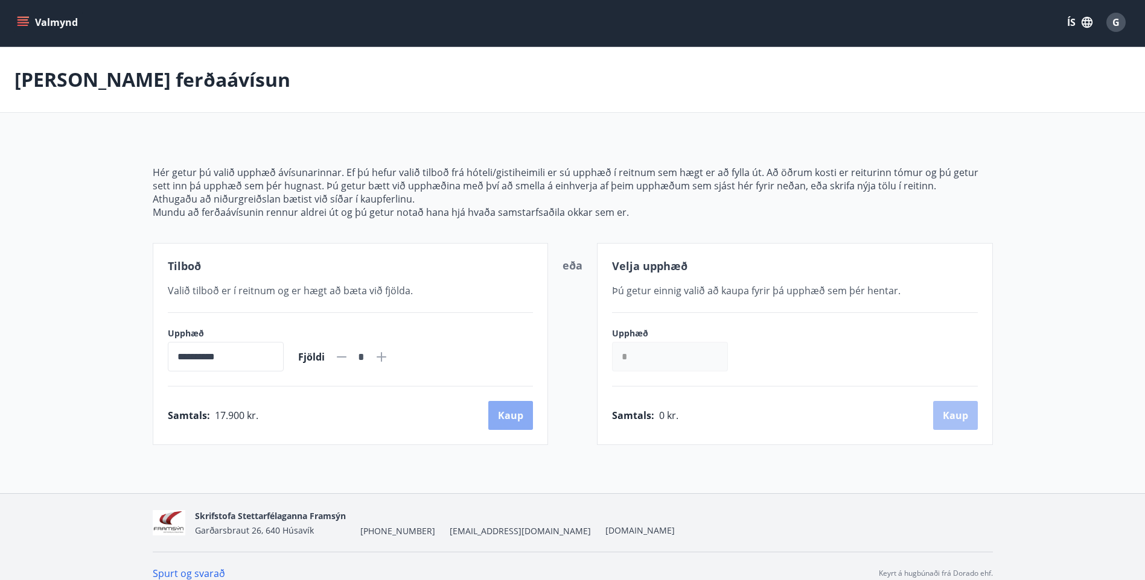
click at [503, 425] on button "Kaup" at bounding box center [510, 415] width 45 height 29
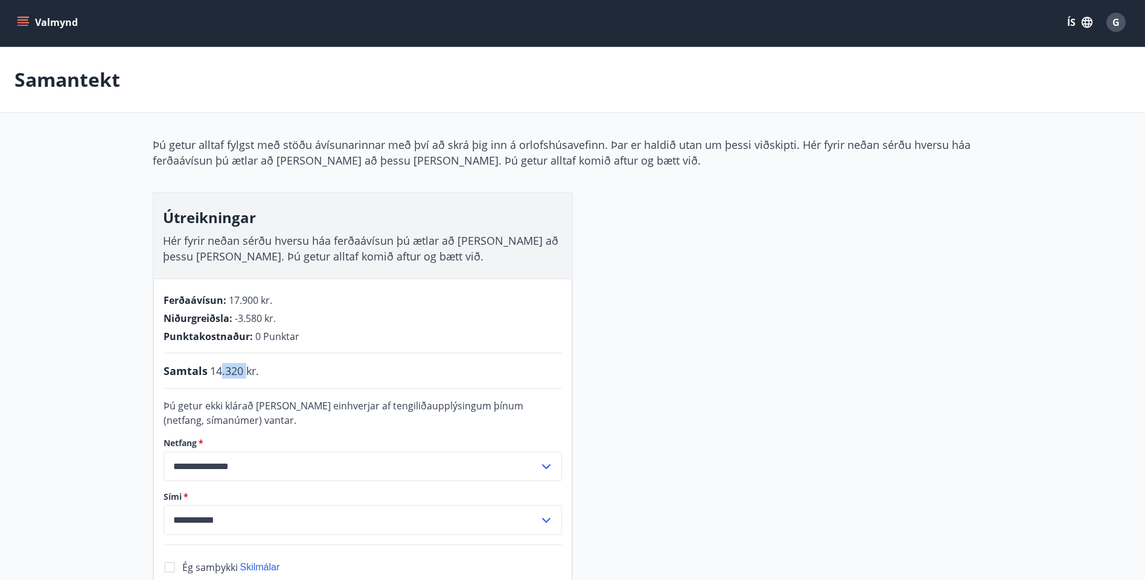
drag, startPoint x: 221, startPoint y: 370, endPoint x: 244, endPoint y: 376, distance: 24.3
click at [244, 376] on span "14.320 kr." at bounding box center [234, 371] width 49 height 16
drag, startPoint x: 244, startPoint y: 376, endPoint x: 302, endPoint y: 379, distance: 58.0
click at [302, 379] on div "**********" at bounding box center [362, 459] width 419 height 360
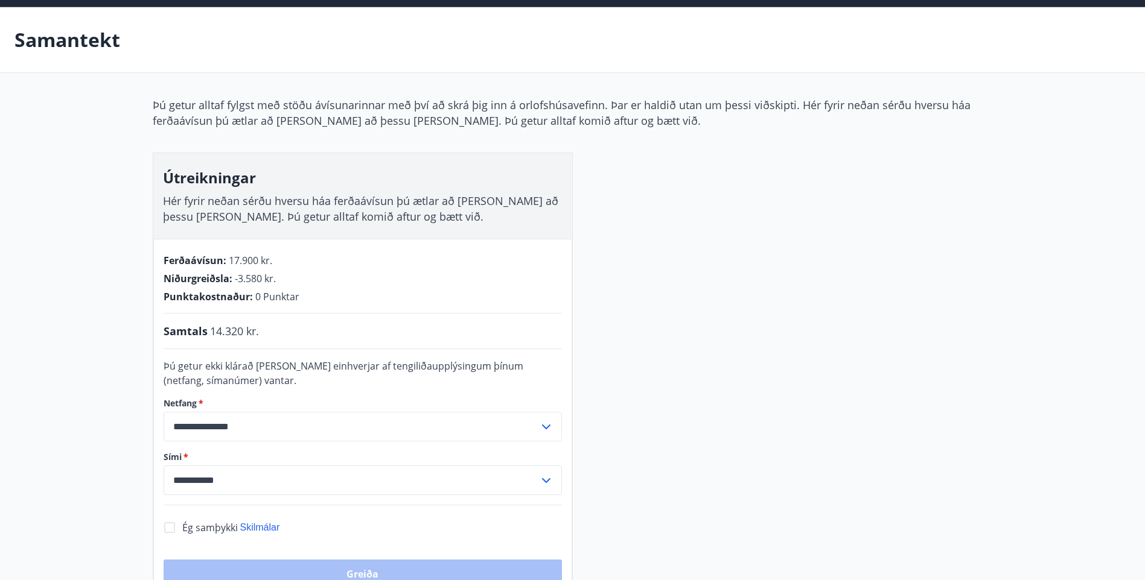
scroll to position [220, 0]
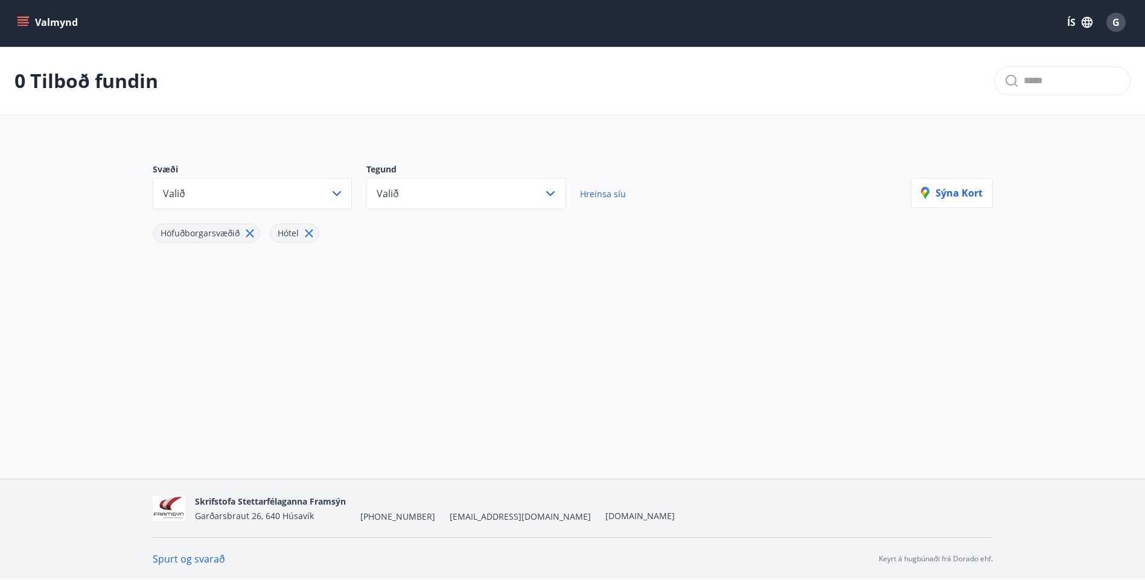
scroll to position [2, 0]
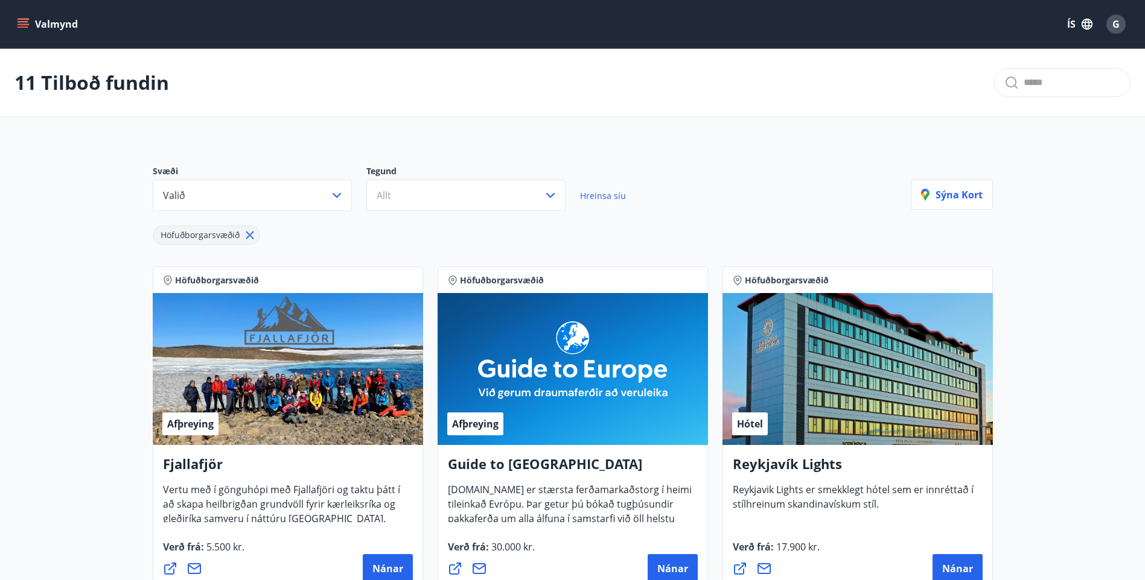
click at [802, 462] on h4 "Reykjavík Lights" at bounding box center [857, 469] width 250 height 28
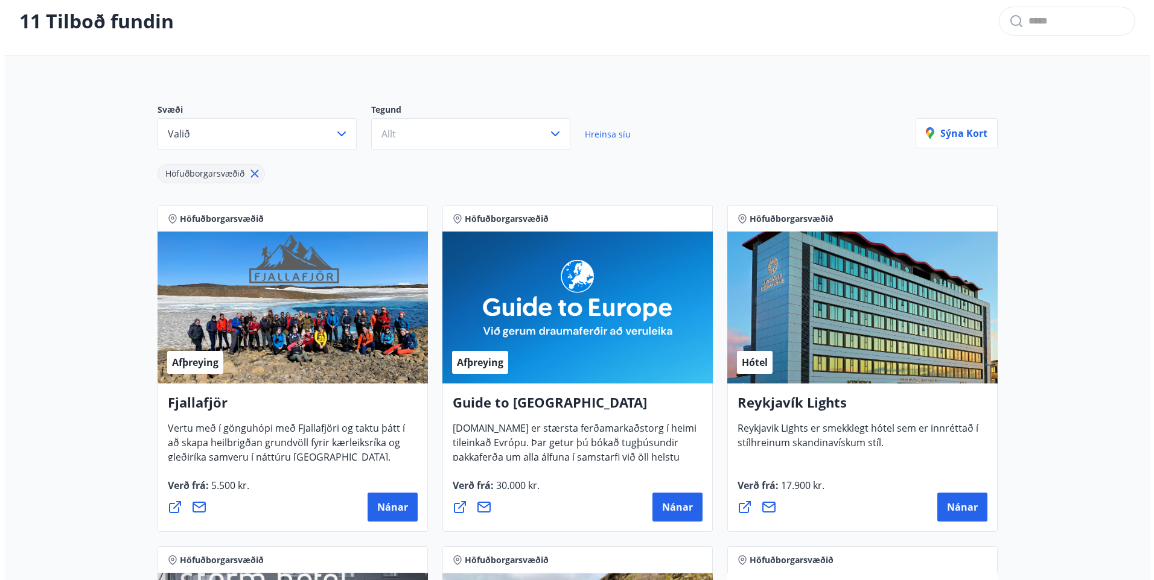
scroll to position [181, 0]
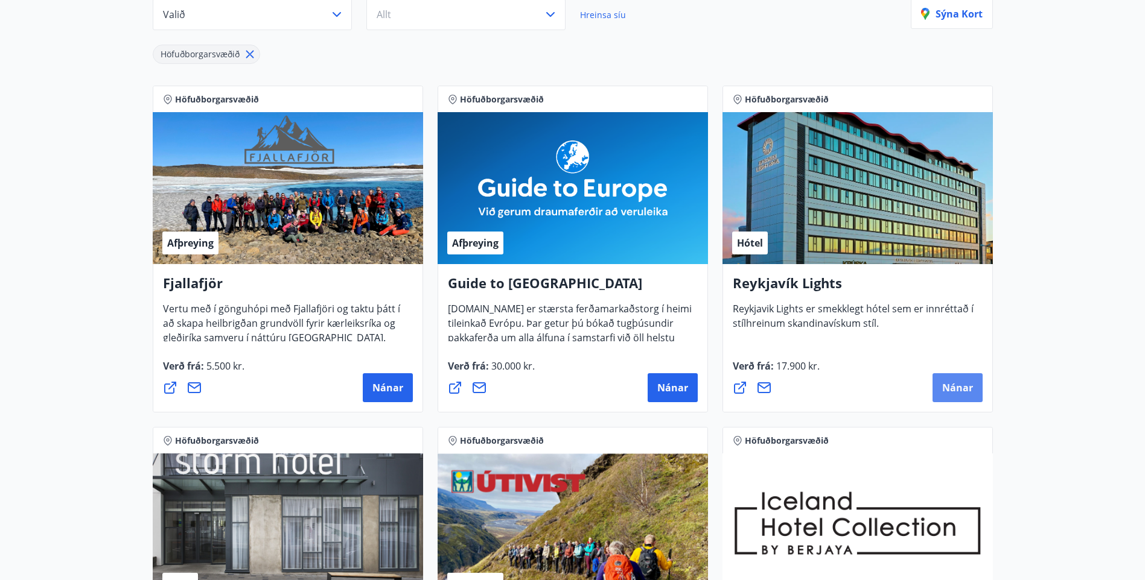
click at [948, 392] on span "Nánar" at bounding box center [957, 387] width 31 height 13
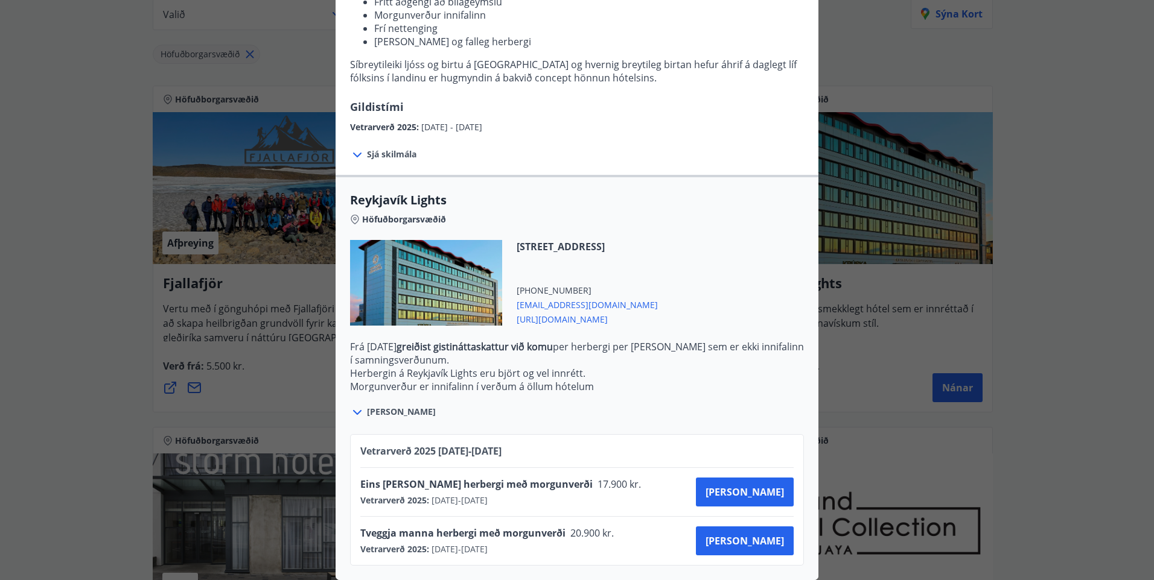
scroll to position [208, 0]
click at [615, 313] on span "[URL][DOMAIN_NAME]" at bounding box center [586, 318] width 141 height 14
